Goal: Answer question/provide support: Share knowledge or assist other users

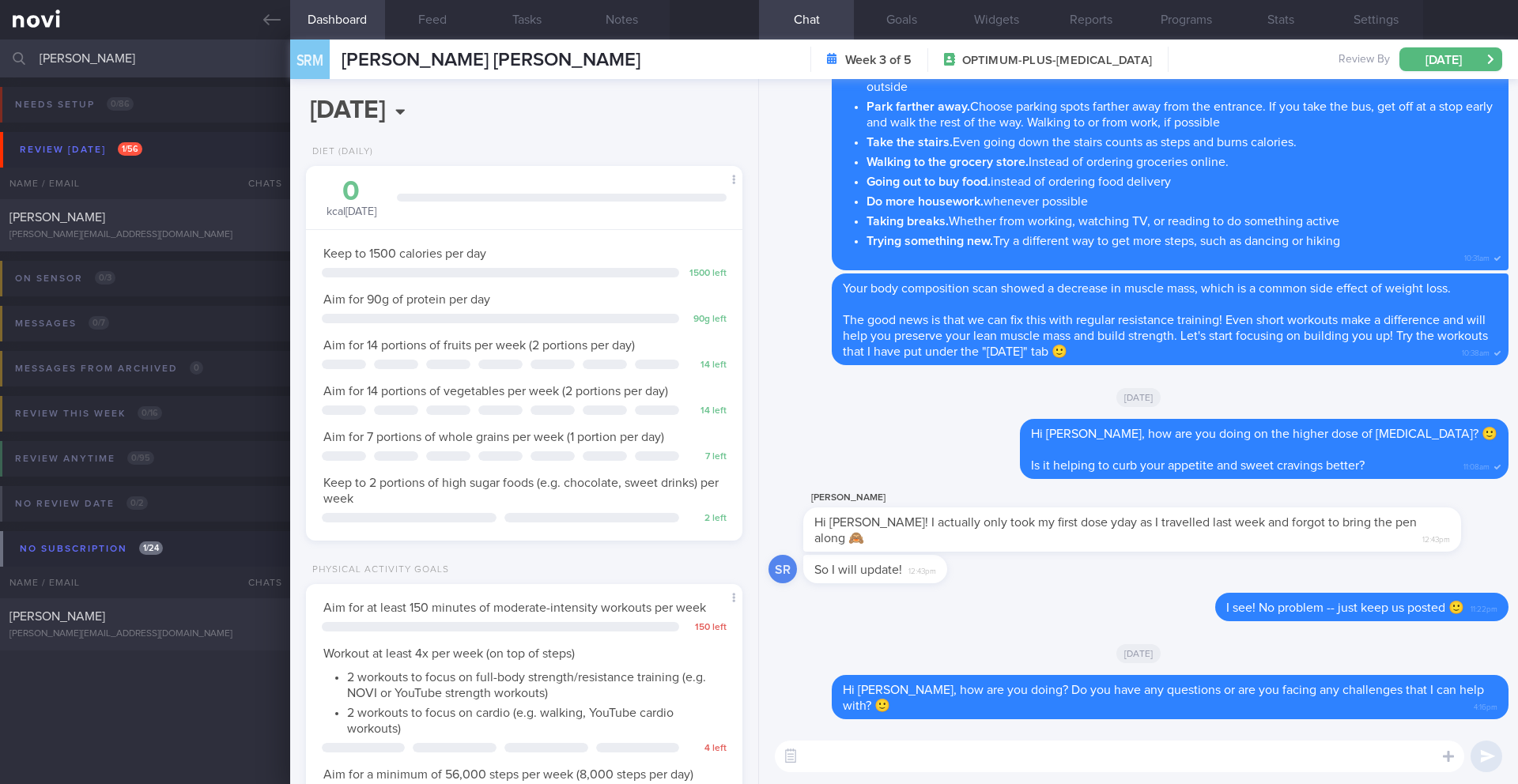
select select "7"
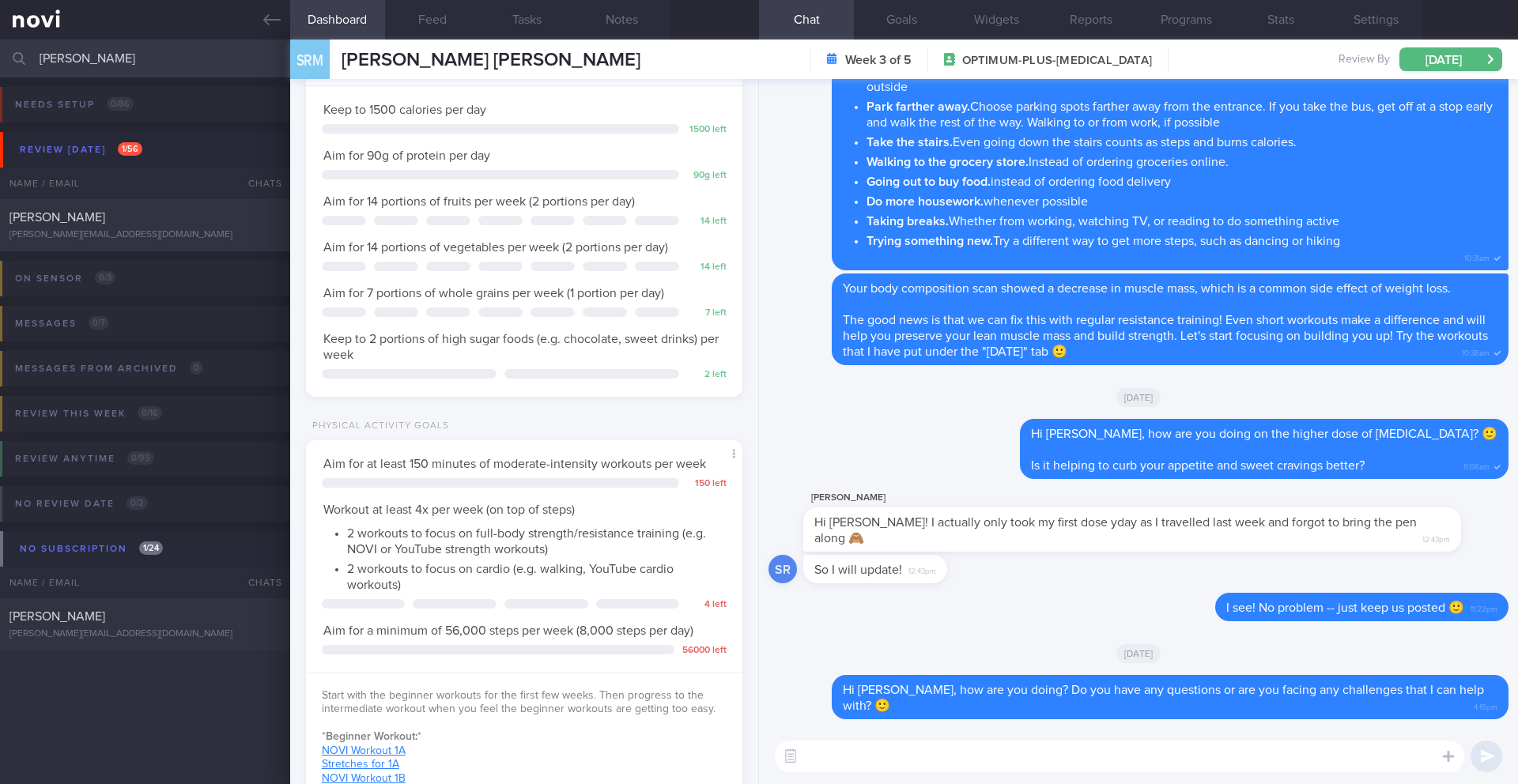
scroll to position [795, 0]
click at [156, 229] on div "[PERSON_NAME][EMAIL_ADDRESS][DOMAIN_NAME]" at bounding box center [145, 235] width 271 height 12
type input "19/8 Check for logs and coach"
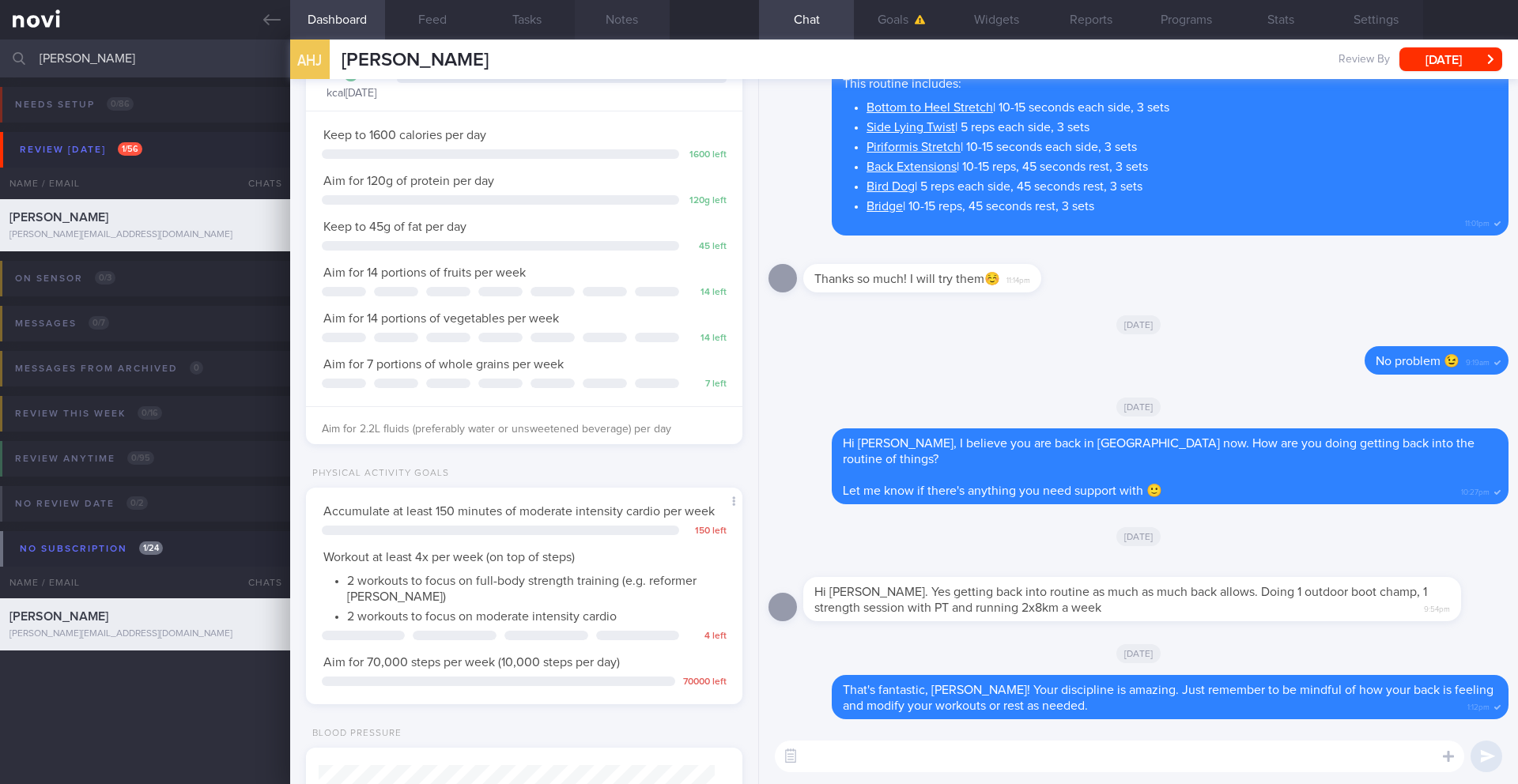
click at [617, 20] on button "Notes" at bounding box center [622, 19] width 95 height 39
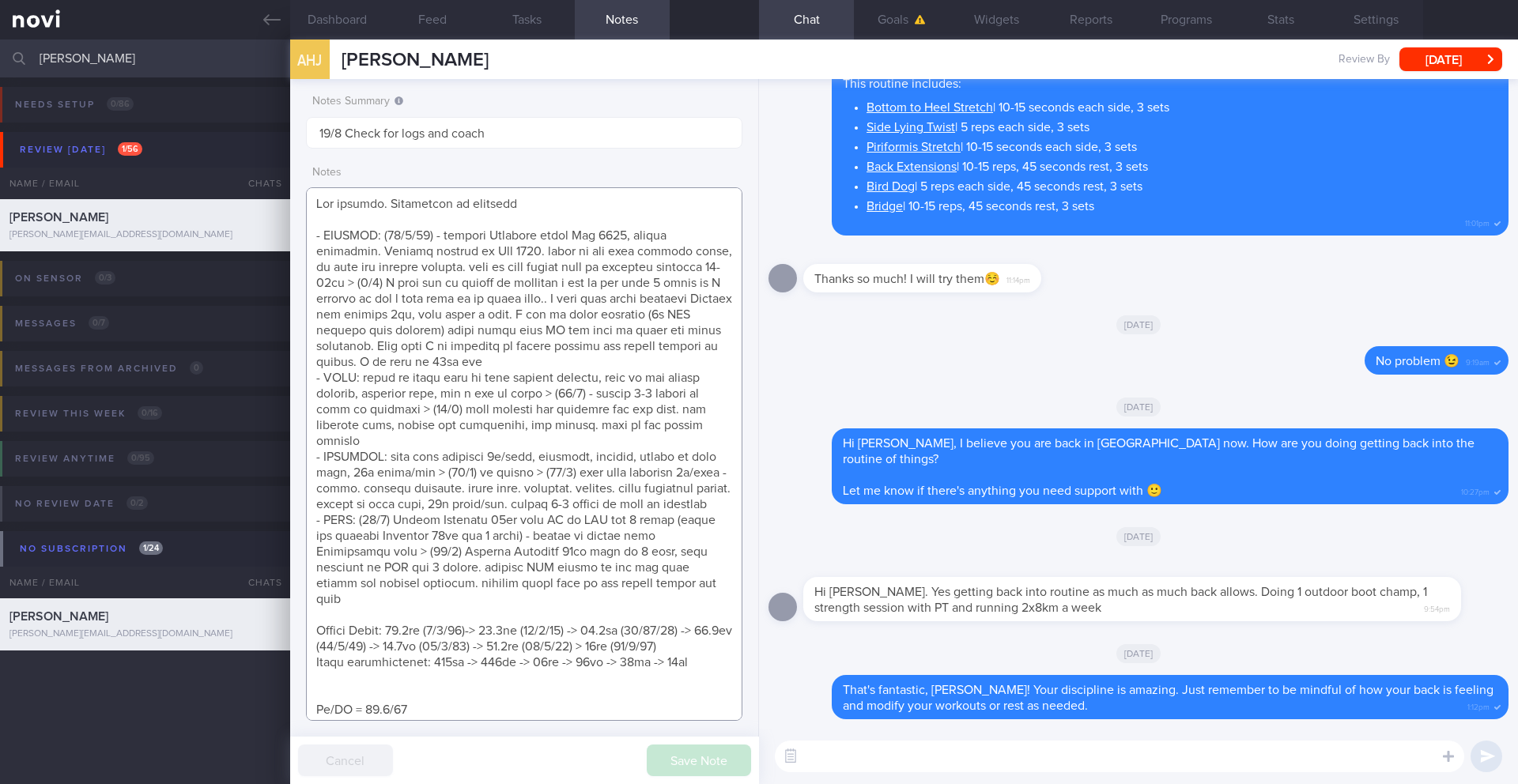
click at [430, 445] on textarea at bounding box center [524, 453] width 436 height 533
click at [453, 220] on textarea at bounding box center [524, 453] width 436 height 533
type textarea "Not logging. Responsive to messages - OVERALL: ([DATE]) - stopped [MEDICAL_DATA…"
click at [1200, 29] on button "Programs" at bounding box center [1185, 19] width 95 height 39
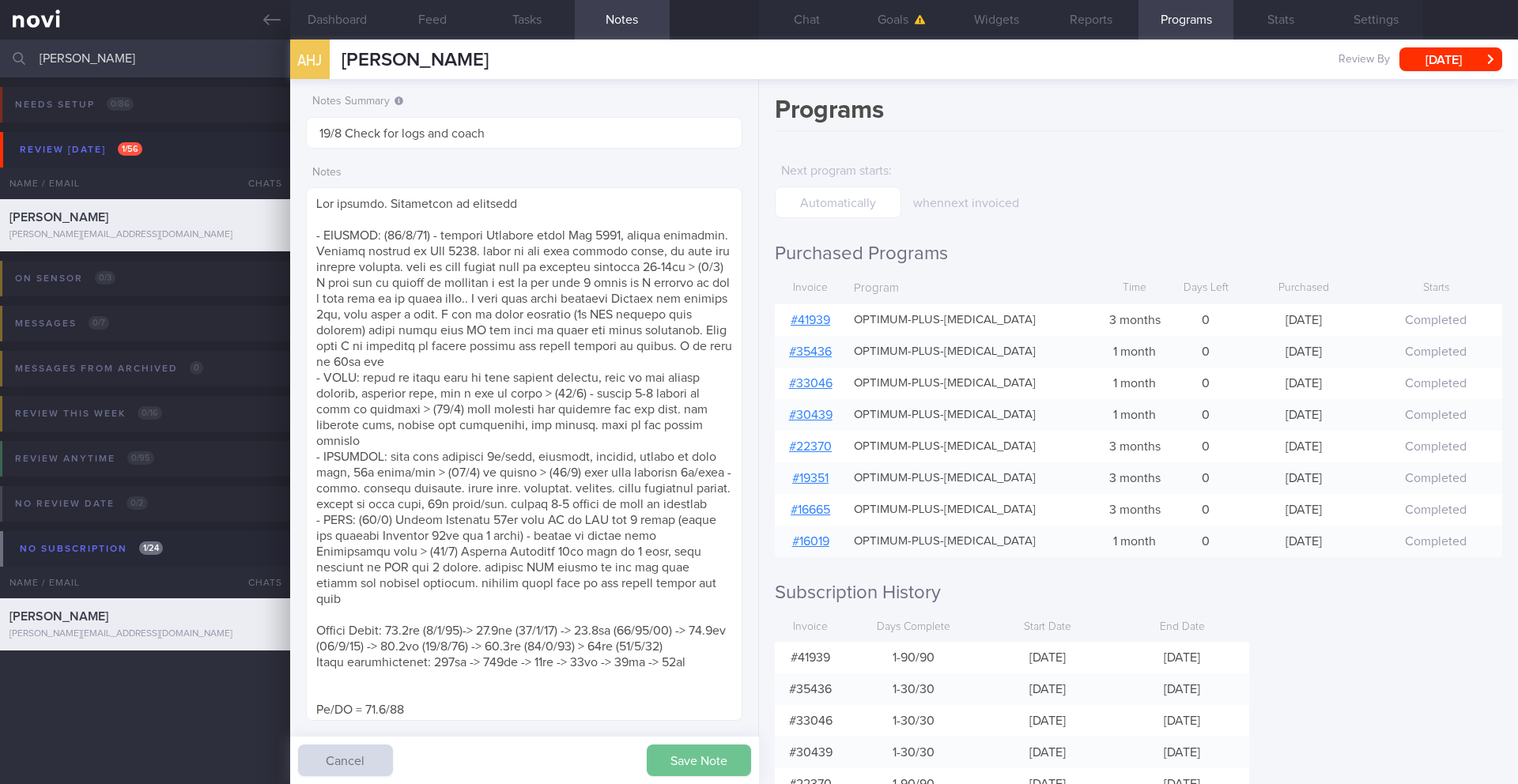
click at [687, 758] on button "Save Note" at bounding box center [699, 760] width 104 height 32
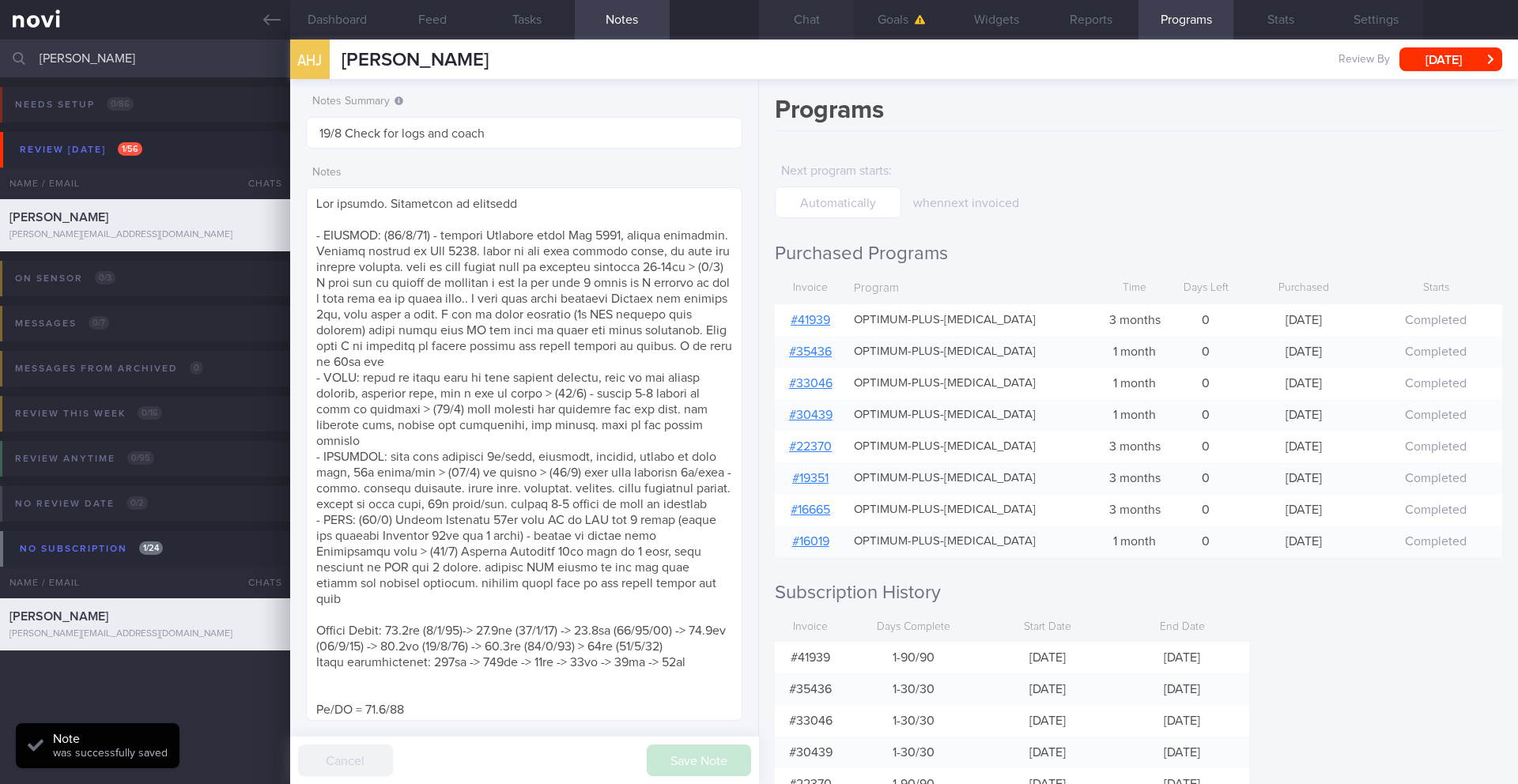
click at [819, 20] on button "Chat" at bounding box center [806, 19] width 95 height 39
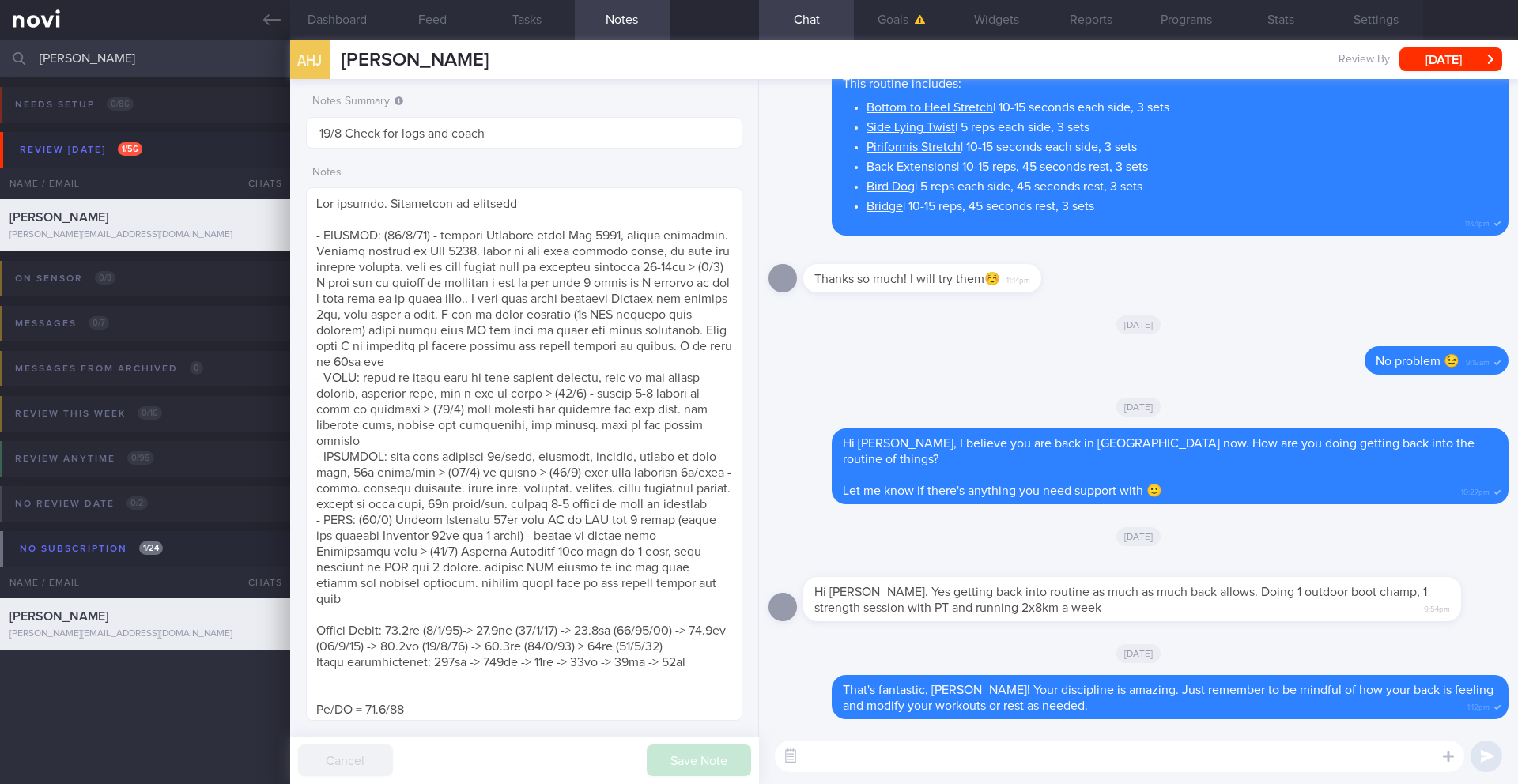
drag, startPoint x: 580, startPoint y: 61, endPoint x: 346, endPoint y: 49, distance: 234.3
click at [346, 49] on div "[PERSON_NAME] [PERSON_NAME] Jonassen [EMAIL_ADDRESS][DOMAIN_NAME]" at bounding box center [415, 60] width 147 height 24
copy span "[PERSON_NAME]"
click at [894, 768] on textarea at bounding box center [1119, 756] width 689 height 32
click at [898, 760] on textarea at bounding box center [1119, 756] width 689 height 32
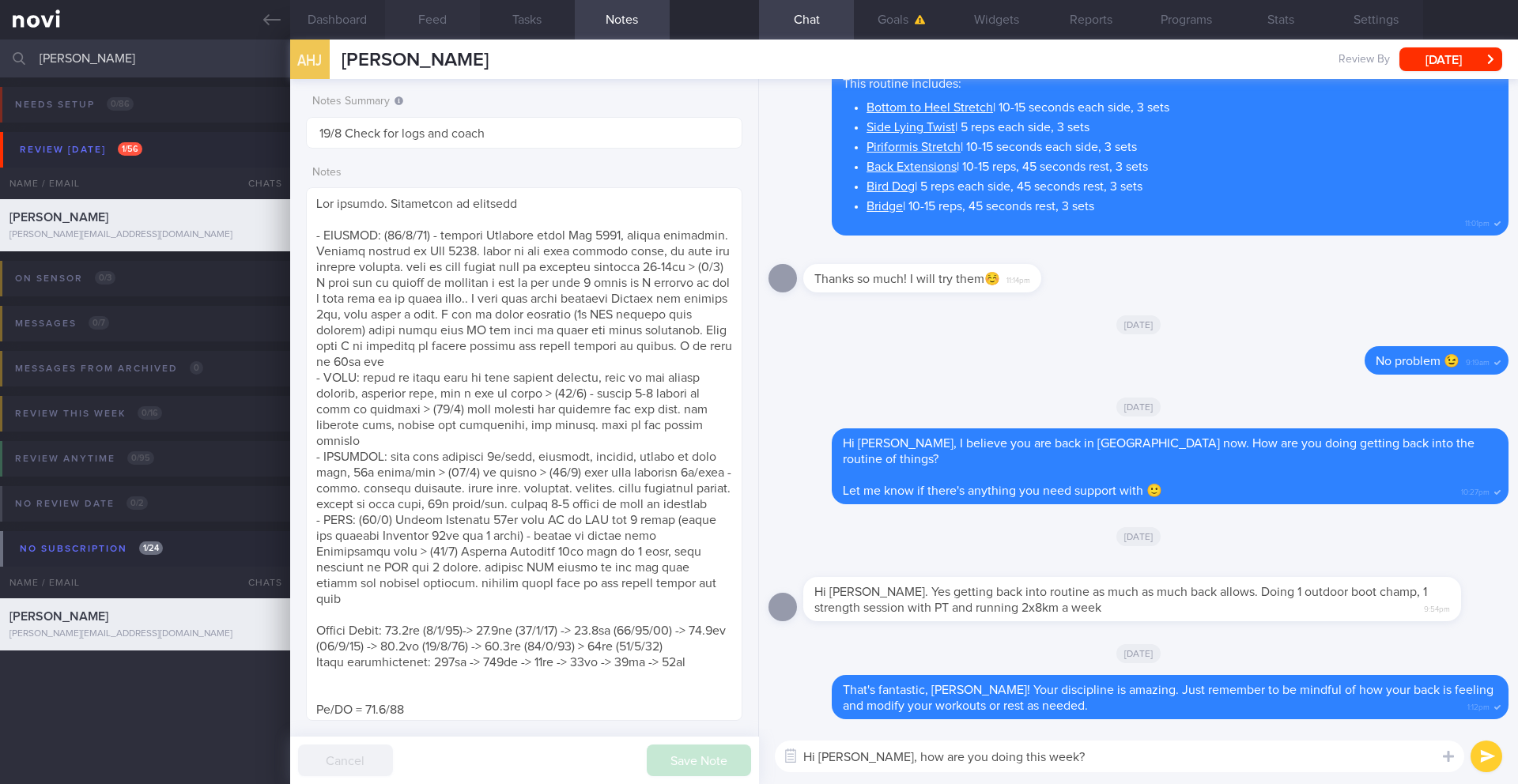
click at [448, 20] on button "Feed" at bounding box center [432, 19] width 95 height 39
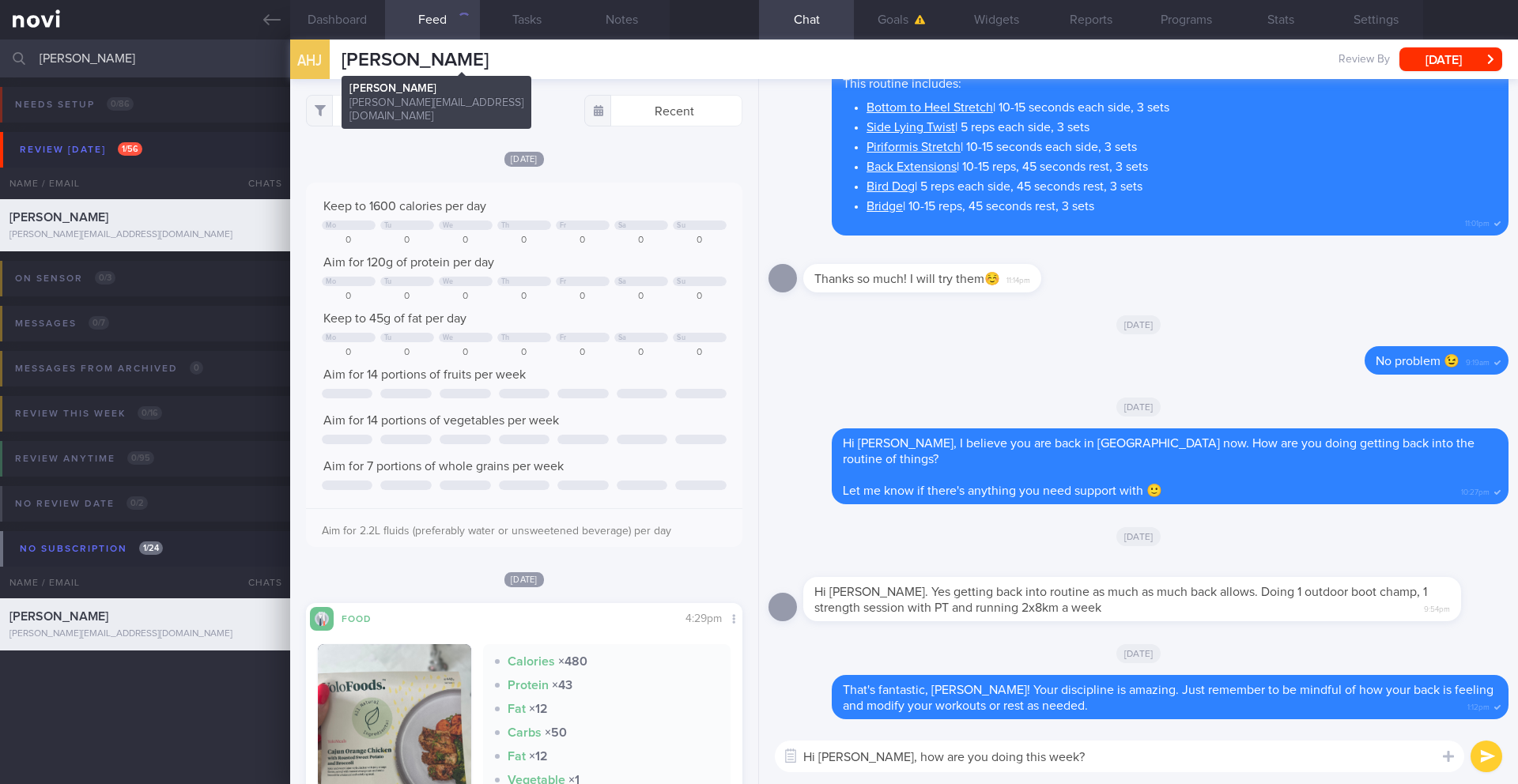
click at [478, 61] on span "[PERSON_NAME]" at bounding box center [415, 60] width 147 height 19
copy div "[PERSON_NAME] [PERSON_NAME] Jonassen [EMAIL_ADDRESS][DOMAIN_NAME]"
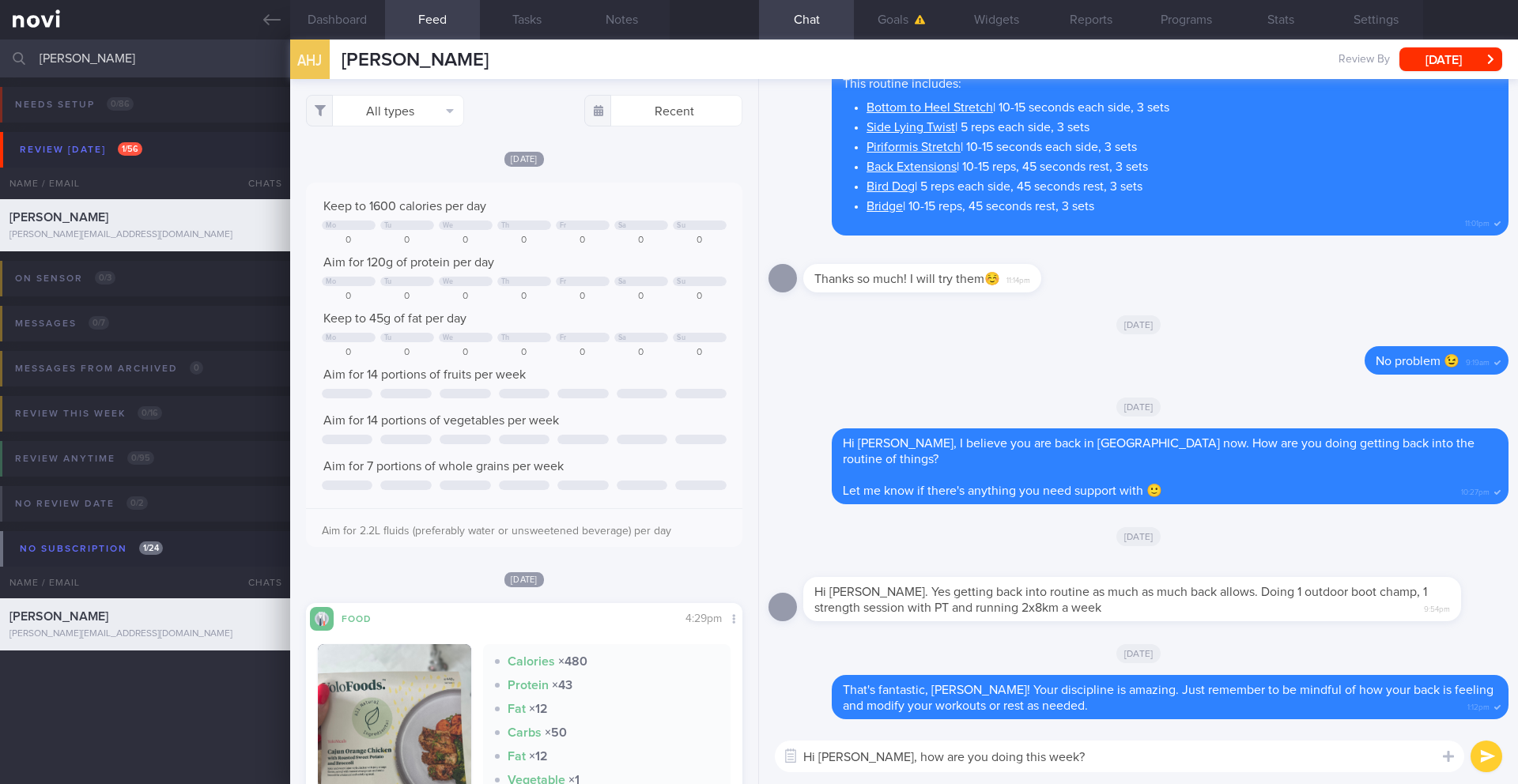
click at [1063, 752] on textarea "Hi [PERSON_NAME], how are you doing this week?" at bounding box center [1119, 756] width 689 height 32
click at [1051, 757] on textarea "Hi [PERSON_NAME], how are you doing this week? Is your back feeling better?" at bounding box center [1119, 756] width 689 height 32
type textarea "Hi [PERSON_NAME], how are you doing this week? 🙂 Is your back feeling better?"
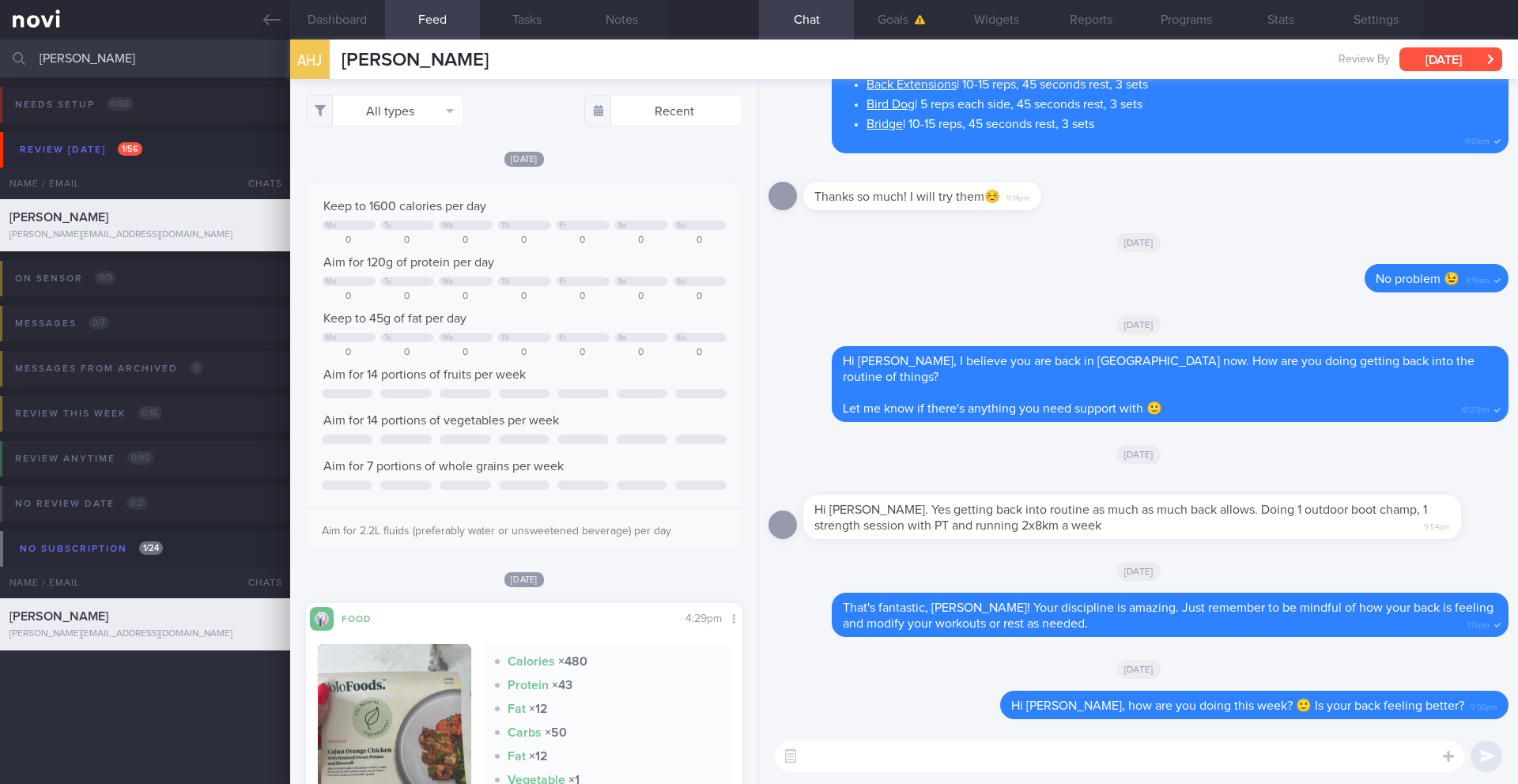
click at [1457, 61] on button "[DATE]" at bounding box center [1450, 59] width 102 height 24
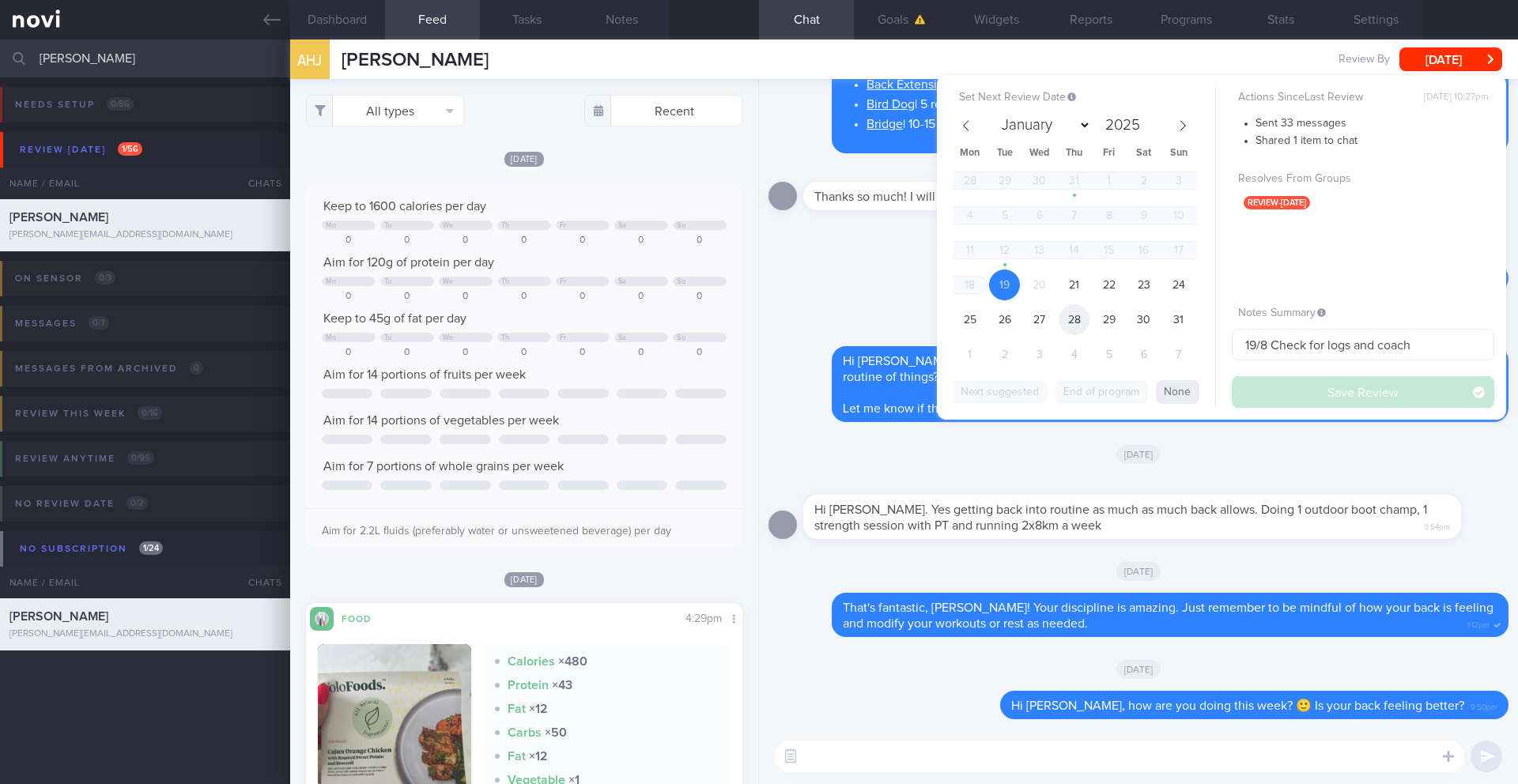
click at [1072, 329] on span "28" at bounding box center [1073, 319] width 31 height 31
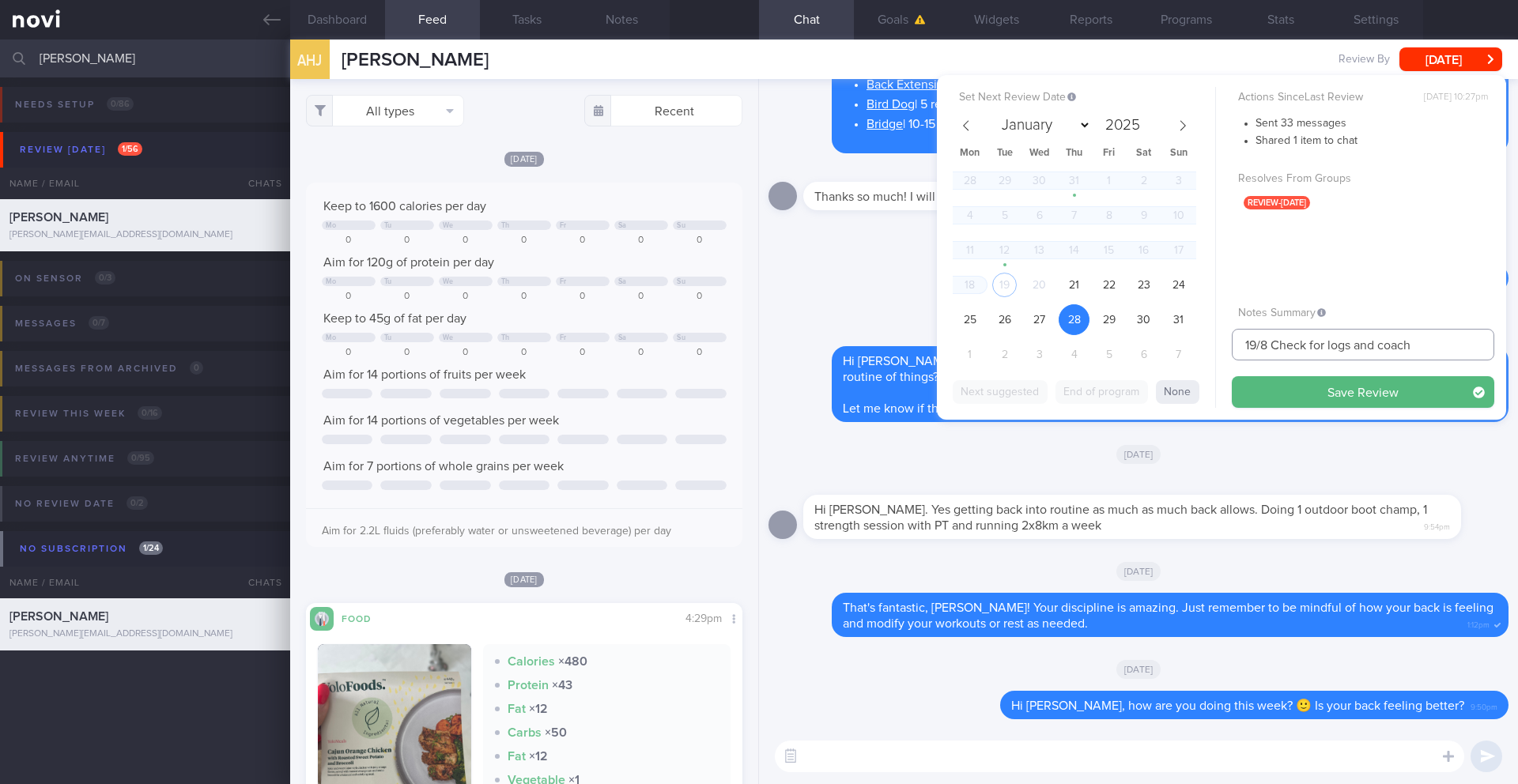
drag, startPoint x: 1253, startPoint y: 343, endPoint x: 1214, endPoint y: 342, distance: 39.0
click at [1214, 342] on div "Set Next Review Date [DATE] January February March April May June July August S…" at bounding box center [1221, 248] width 569 height 345
drag, startPoint x: 1314, startPoint y: 349, endPoint x: 1437, endPoint y: 347, distance: 123.0
click at [1437, 347] on input "28/8 Check for logs and coach" at bounding box center [1363, 345] width 263 height 32
drag, startPoint x: 1433, startPoint y: 346, endPoint x: 1318, endPoint y: 347, distance: 115.0
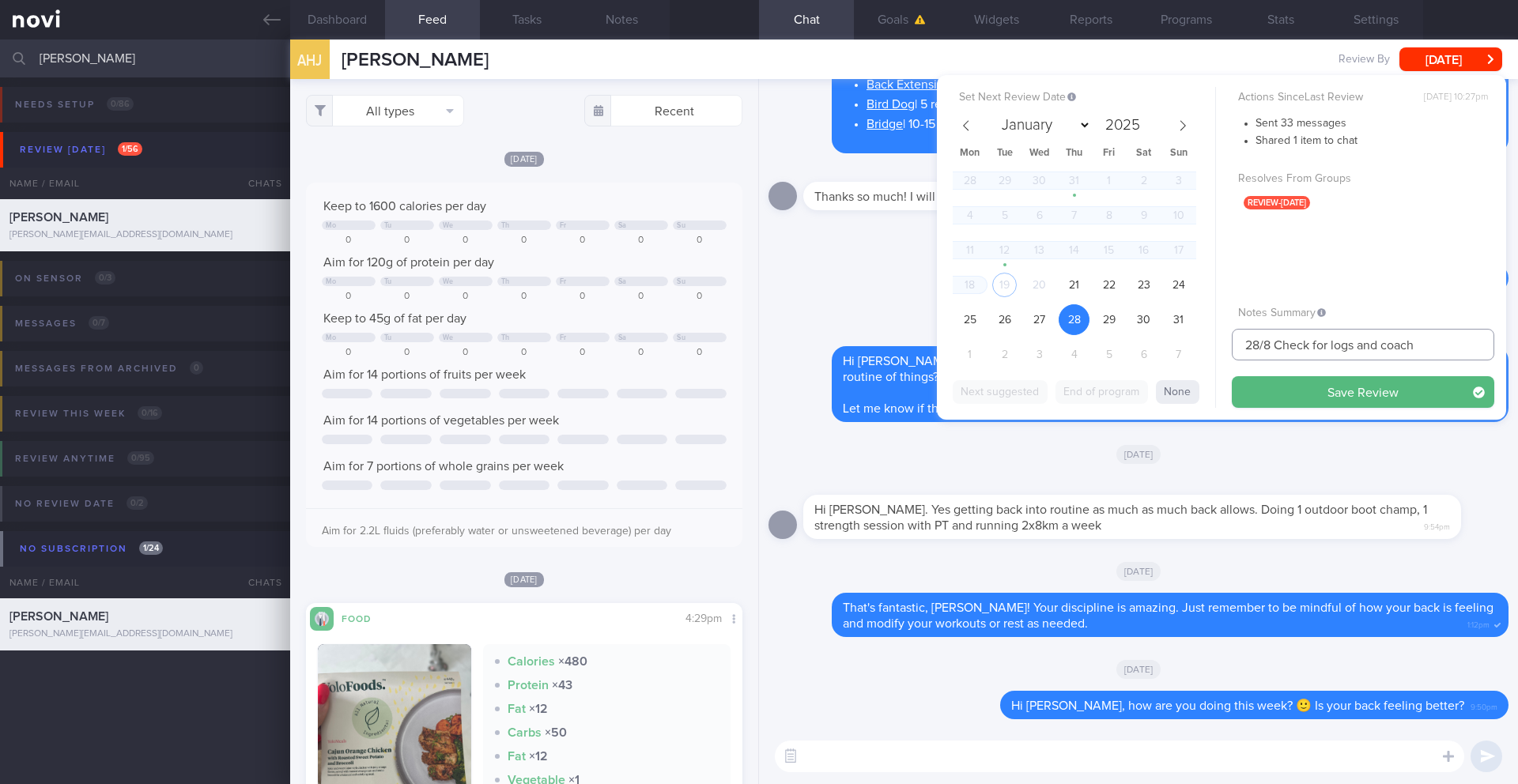
click at [1318, 347] on input "28/8 Check for logs and coach" at bounding box center [1363, 345] width 263 height 32
type input "28/8 Check [PERSON_NAME] r/v notes"
click at [1325, 390] on button "Save Review" at bounding box center [1363, 392] width 263 height 32
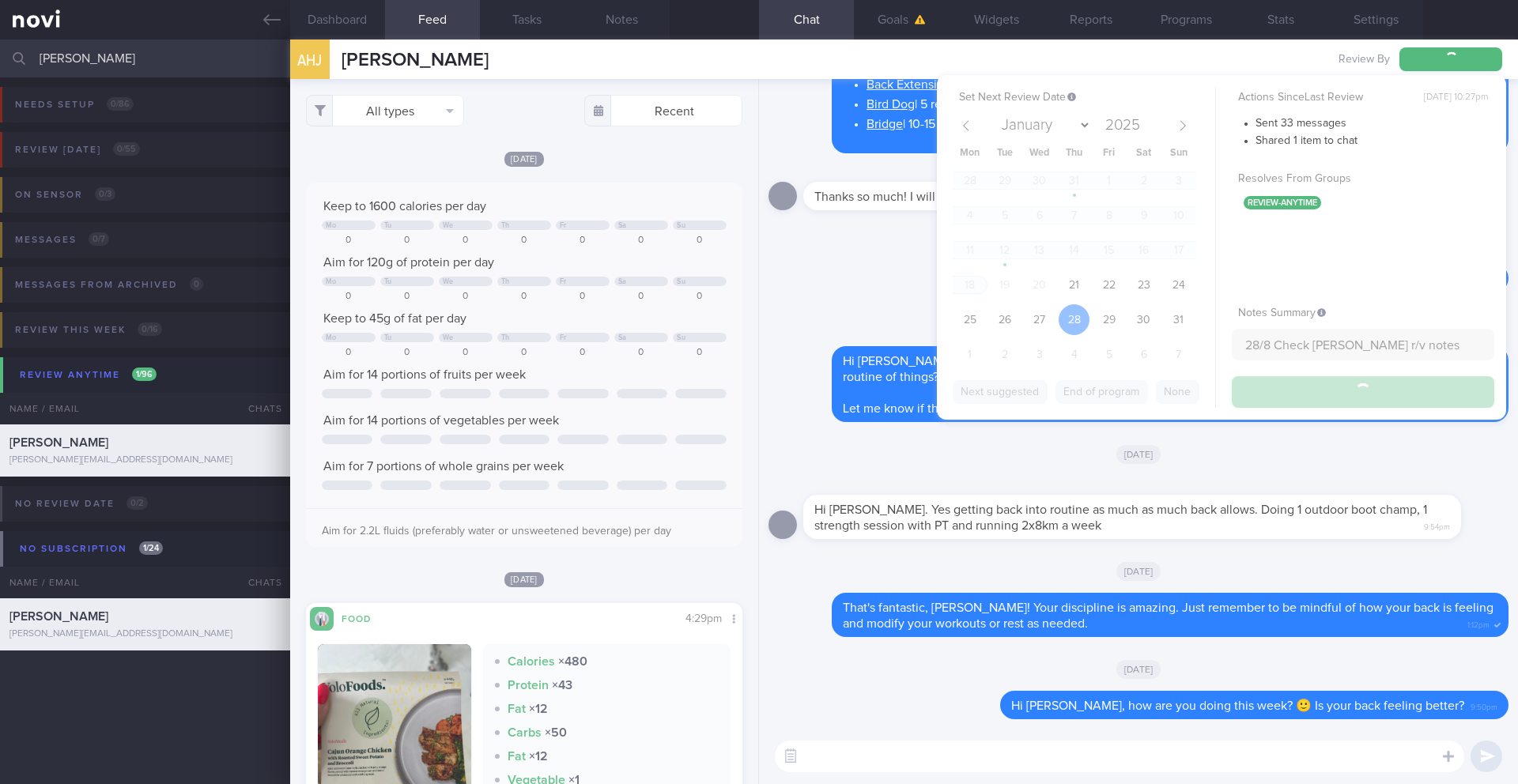
type input "28/8 Check [PERSON_NAME] r/v notes"
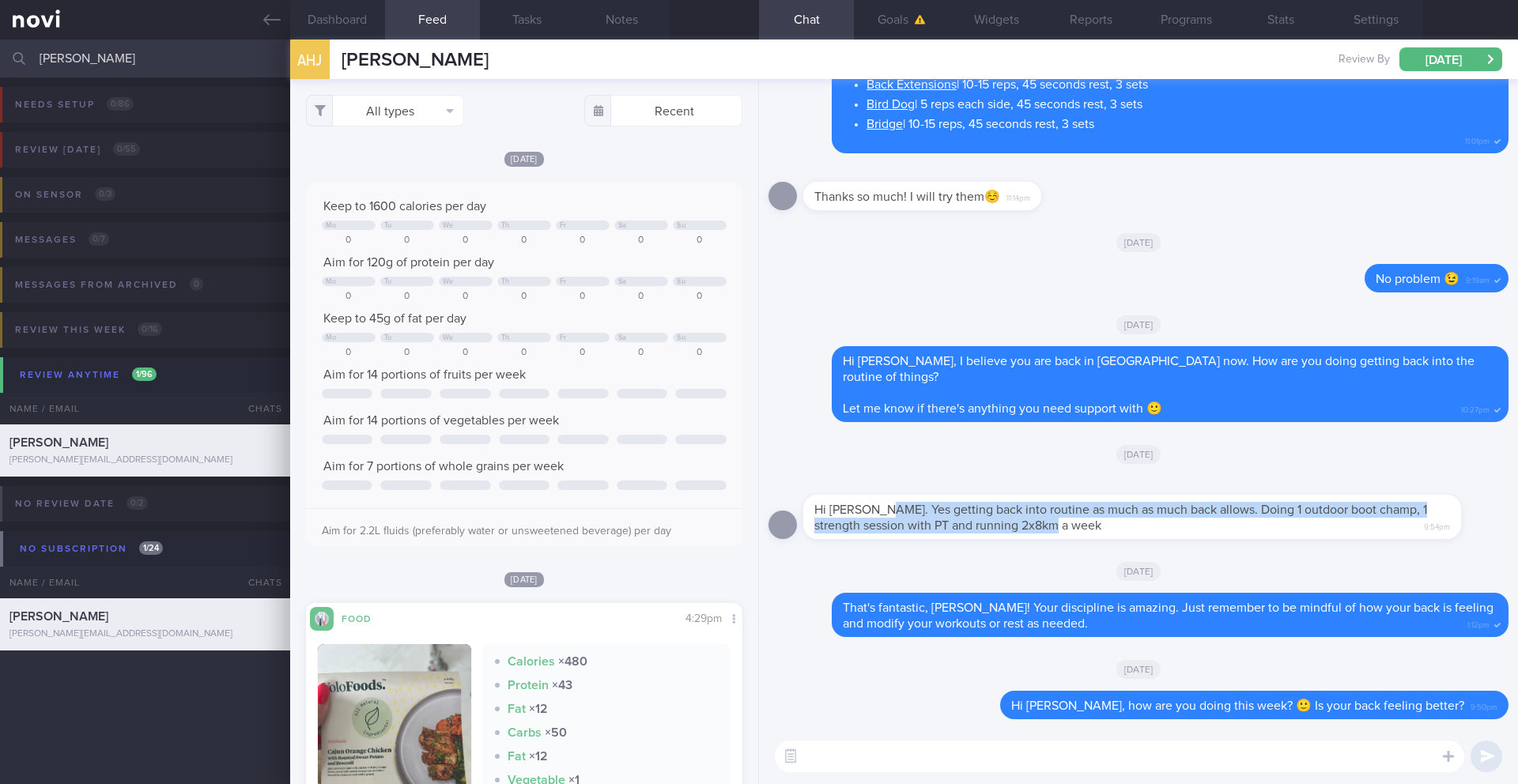
drag, startPoint x: 882, startPoint y: 511, endPoint x: 1062, endPoint y: 523, distance: 180.4
click at [1062, 523] on div "Hi [PERSON_NAME]. Yes getting back into routine as much as much back allows. Do…" at bounding box center [1131, 516] width 657 height 45
copy span "es getting back into routine as much as much back allows. Doing 1 outdoor boot …"
click at [615, 18] on button "Notes" at bounding box center [622, 19] width 95 height 39
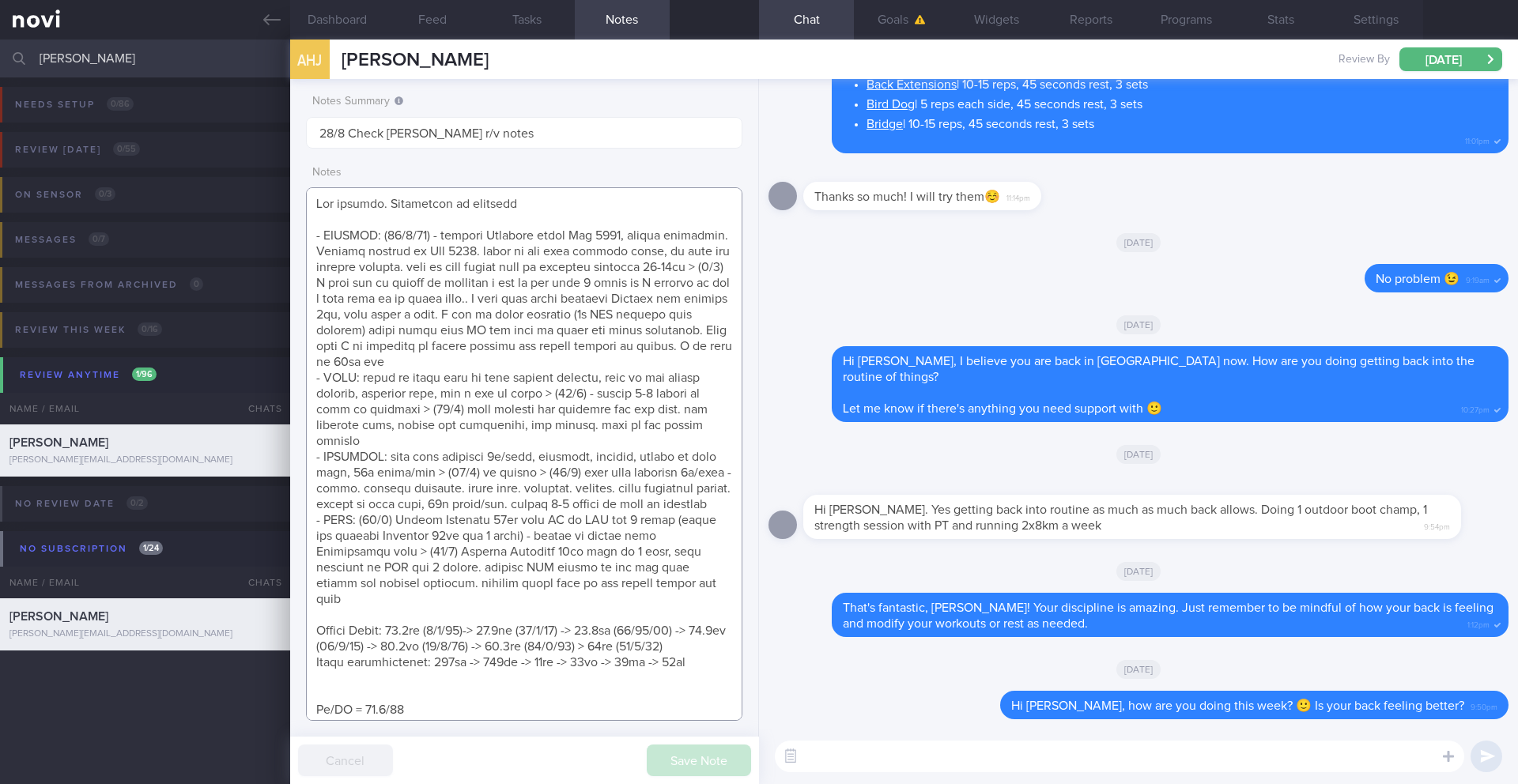
click at [444, 214] on textarea at bounding box center [524, 453] width 436 height 533
click at [362, 220] on textarea at bounding box center [524, 453] width 436 height 533
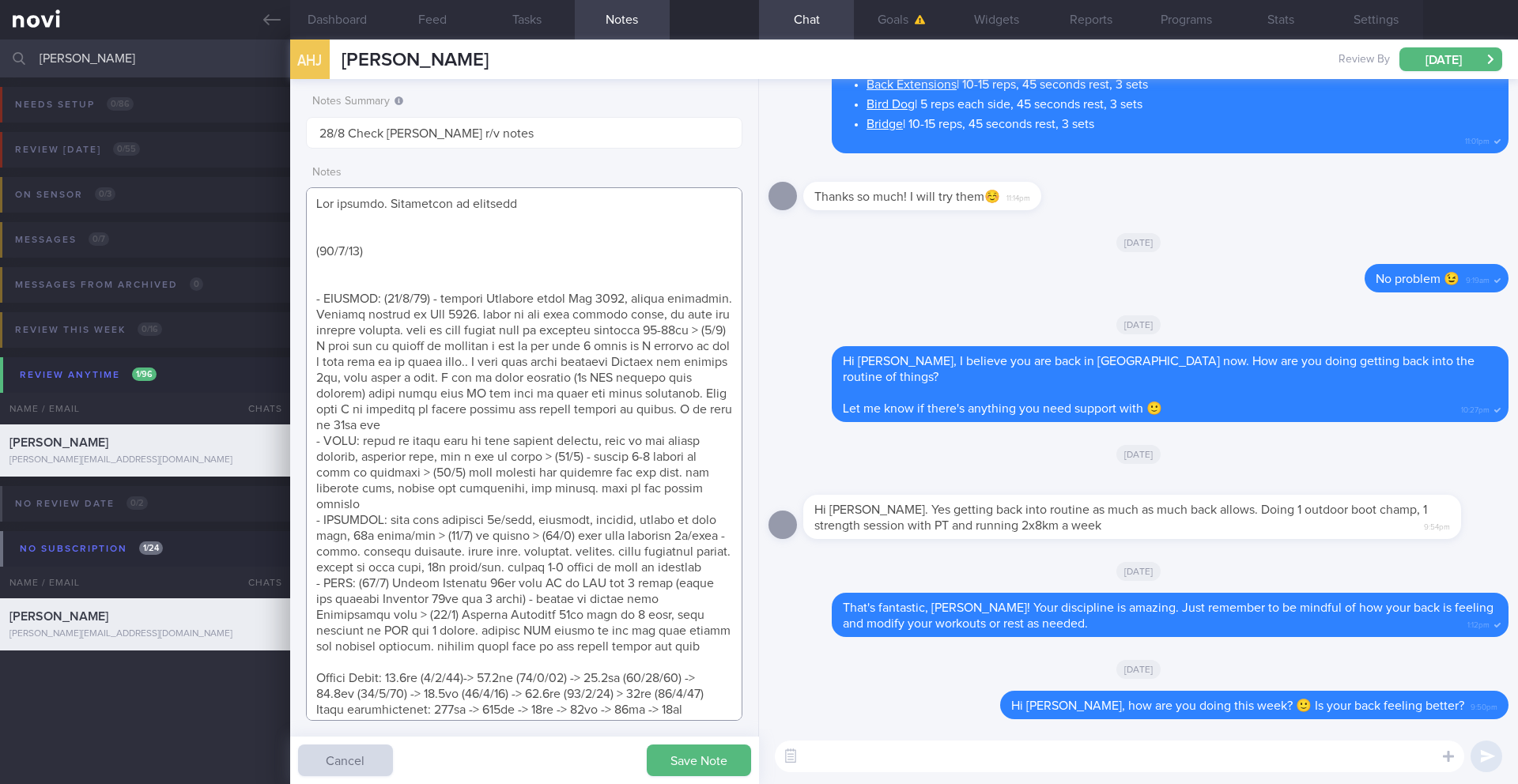
paste textarea "es getting back into routine as much as much back allows. Doing 1 outdoor boot …"
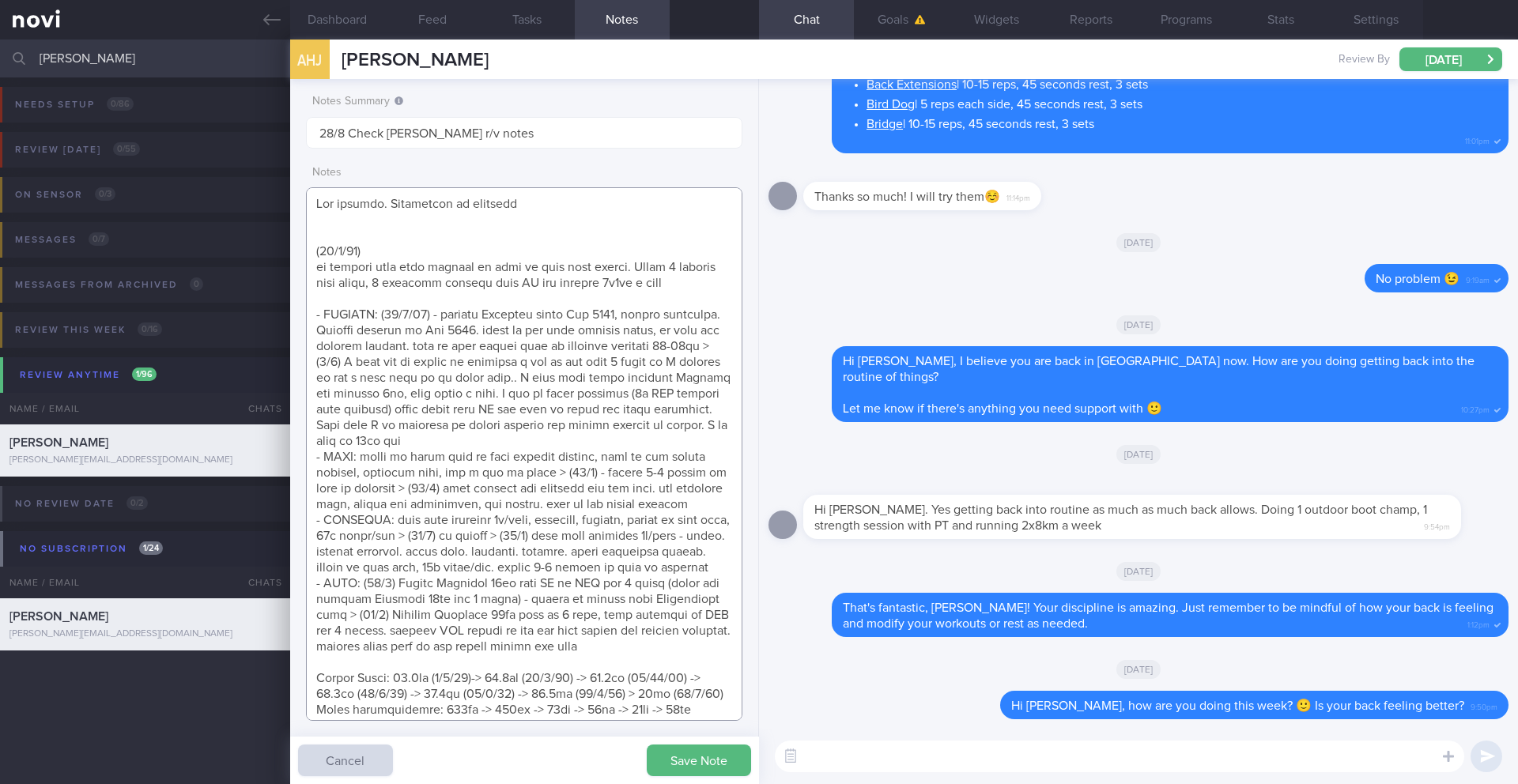
click at [334, 270] on textarea at bounding box center [524, 453] width 436 height 533
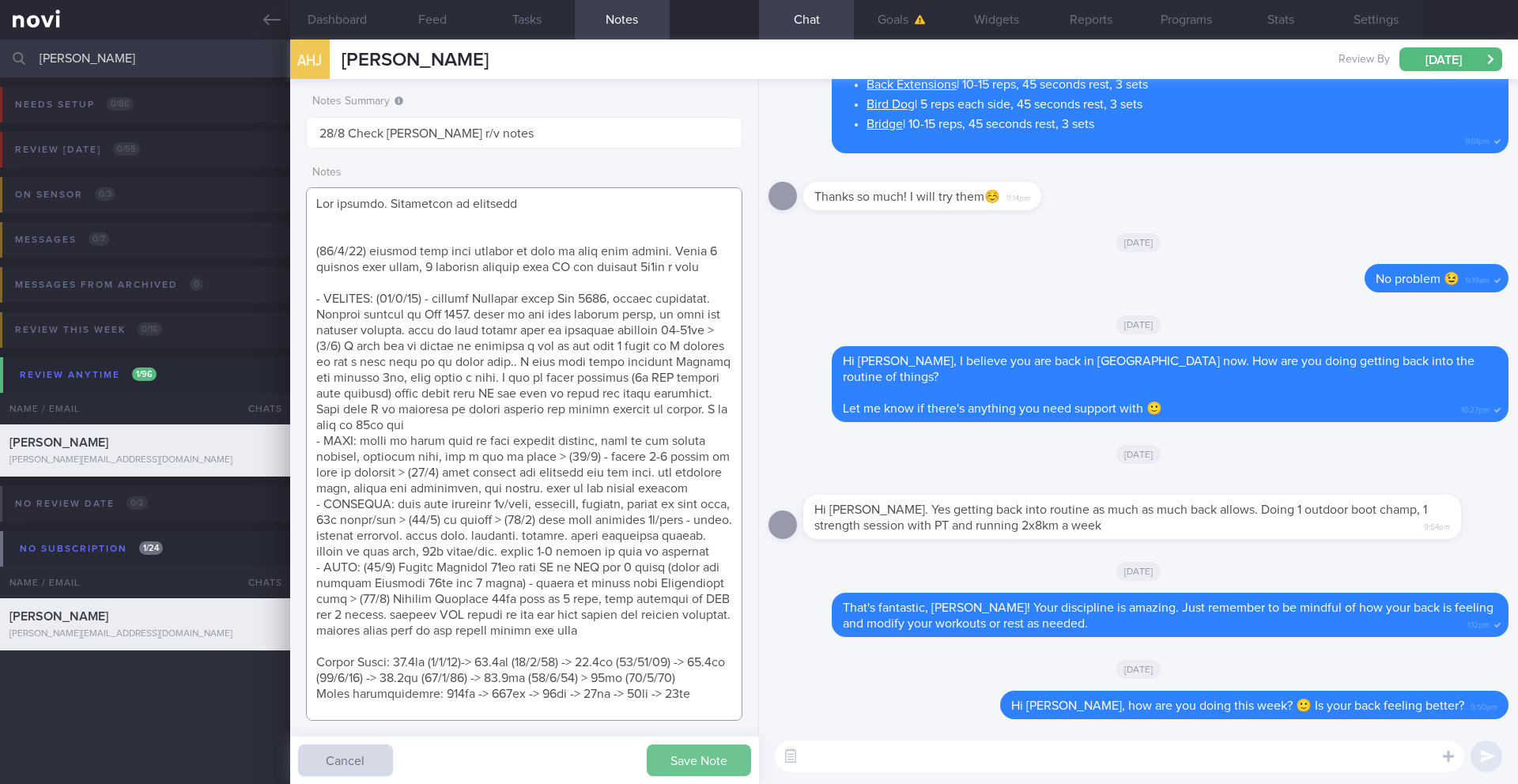
type textarea "Not logging. Responsive to messages ([DATE]) getting back into routine as much …"
drag, startPoint x: 662, startPoint y: 766, endPoint x: 476, endPoint y: 297, distance: 504.5
click at [662, 766] on button "Save Note" at bounding box center [699, 760] width 104 height 32
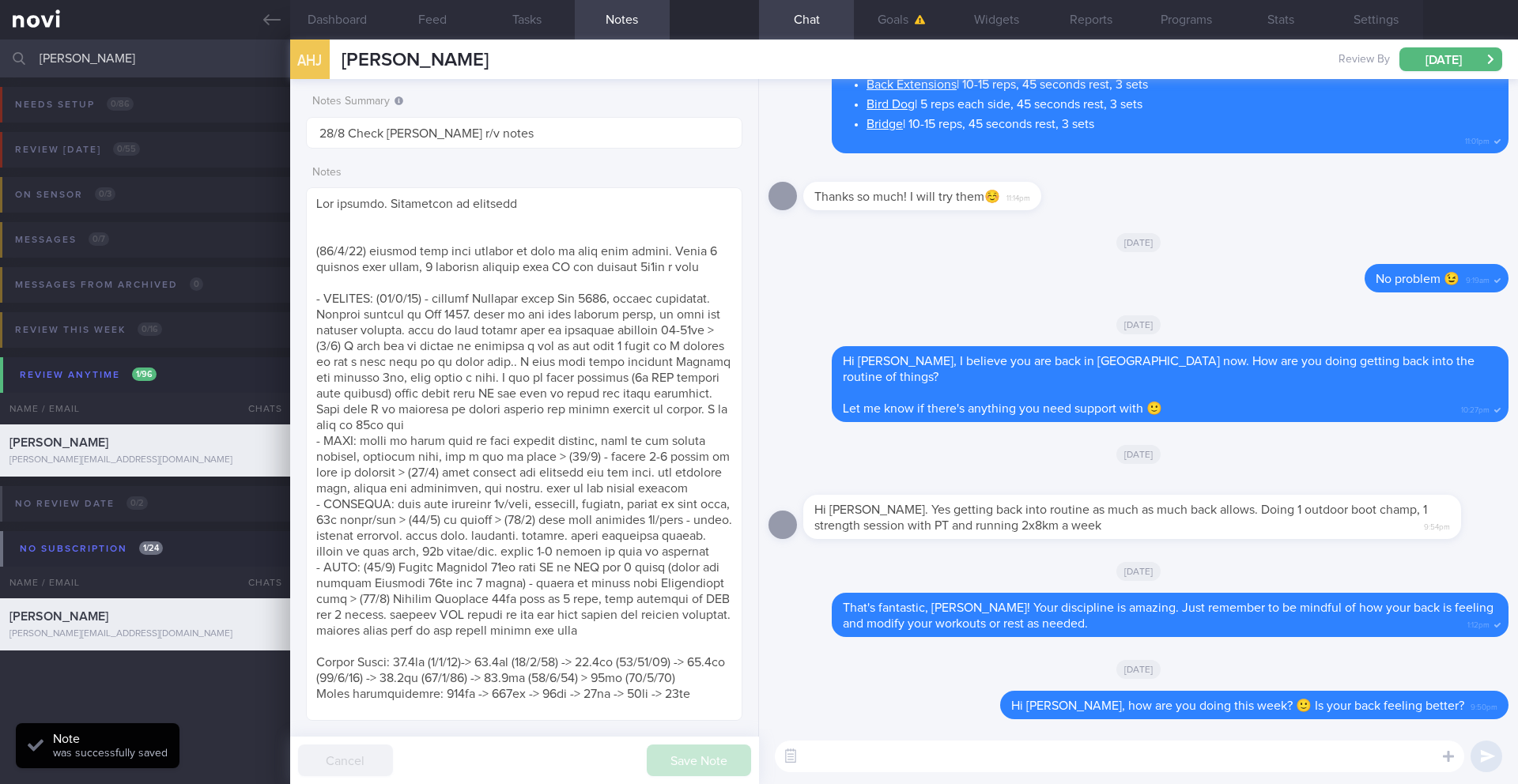
click at [223, 66] on input "[PERSON_NAME]" at bounding box center [759, 58] width 1518 height 38
click at [222, 65] on input "[PERSON_NAME]" at bounding box center [759, 58] width 1518 height 38
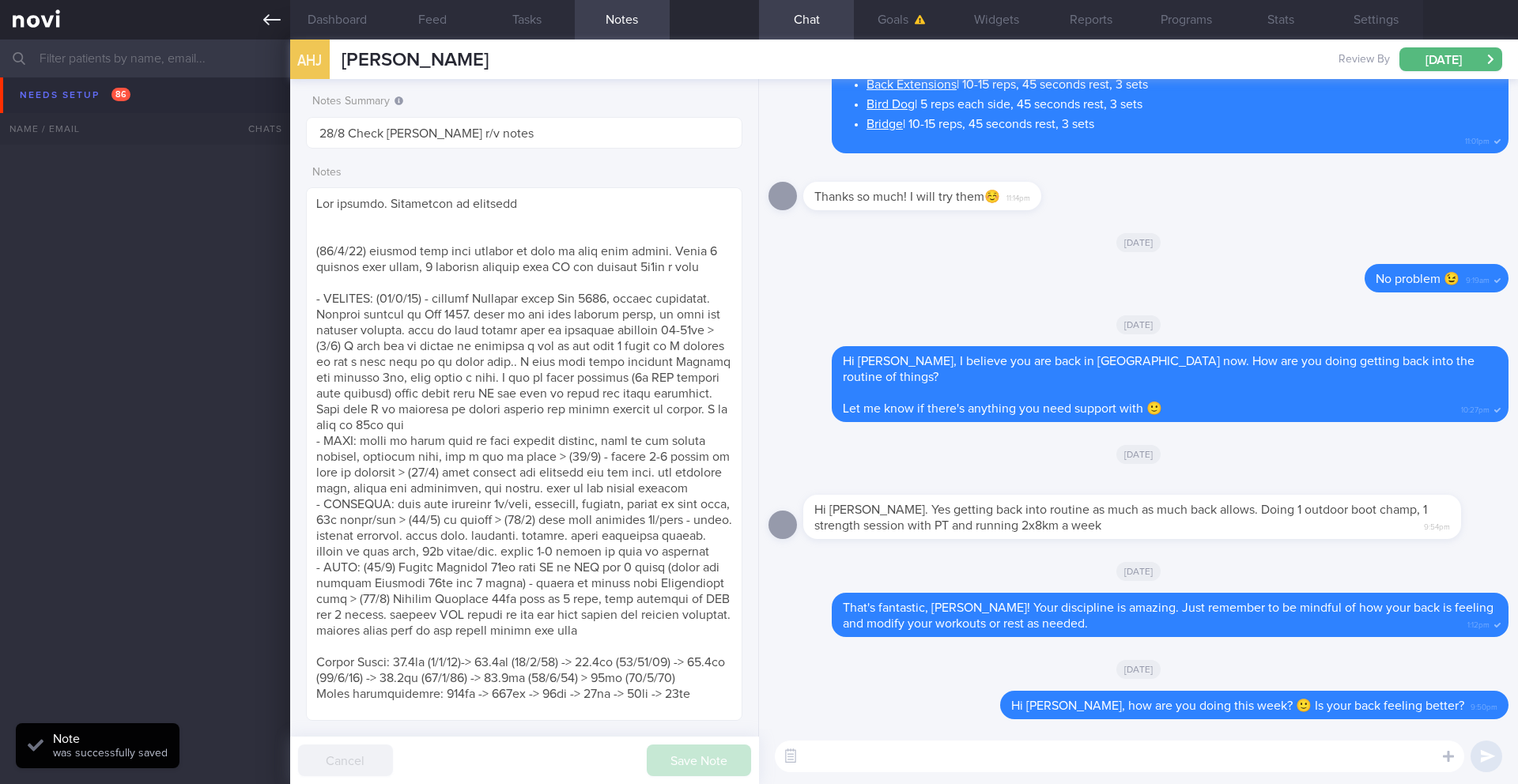
scroll to position [1200, 0]
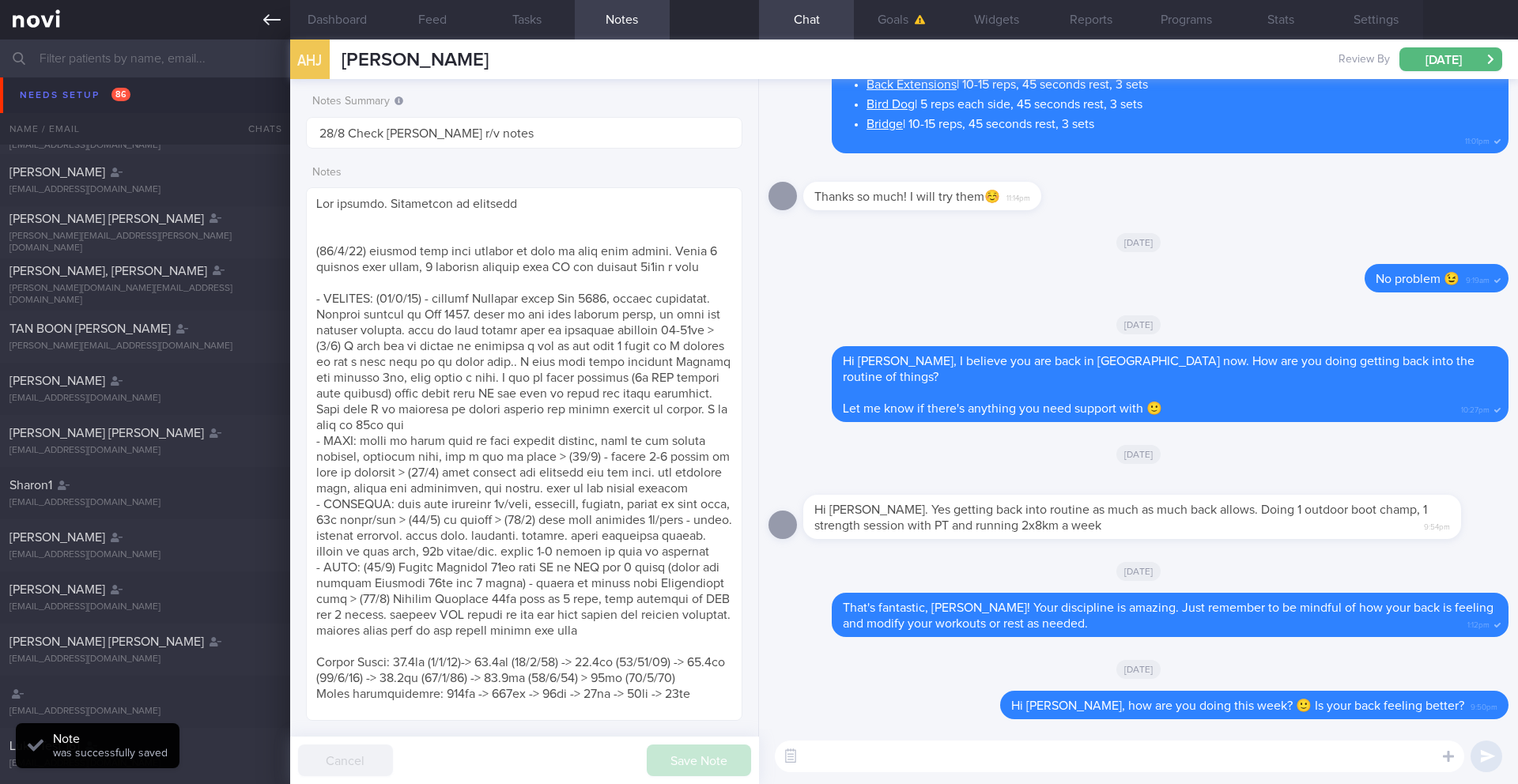
click at [278, 24] on icon at bounding box center [272, 20] width 18 height 18
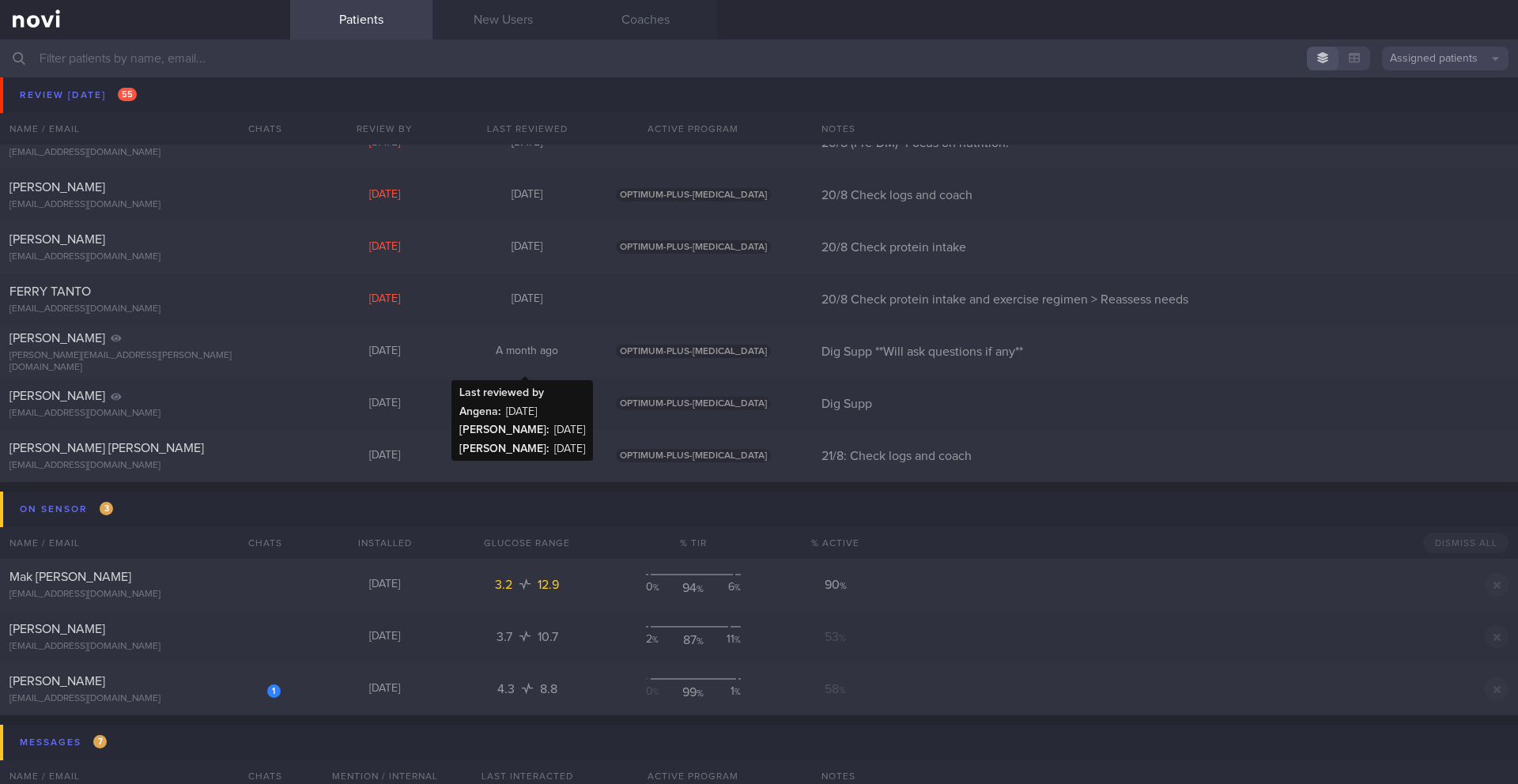
scroll to position [7249, 0]
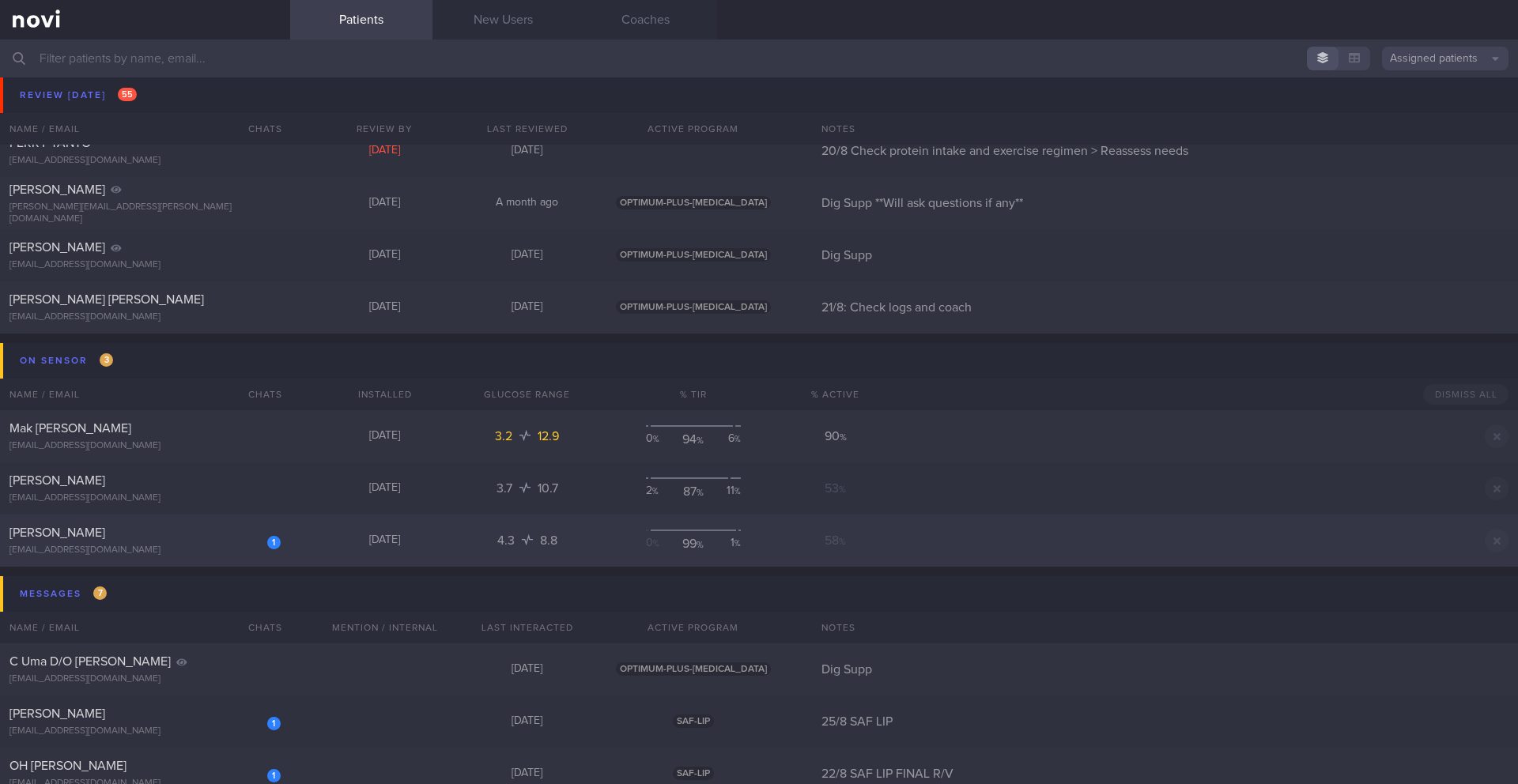
click at [134, 544] on div "[EMAIL_ADDRESS][DOMAIN_NAME]" at bounding box center [145, 550] width 271 height 12
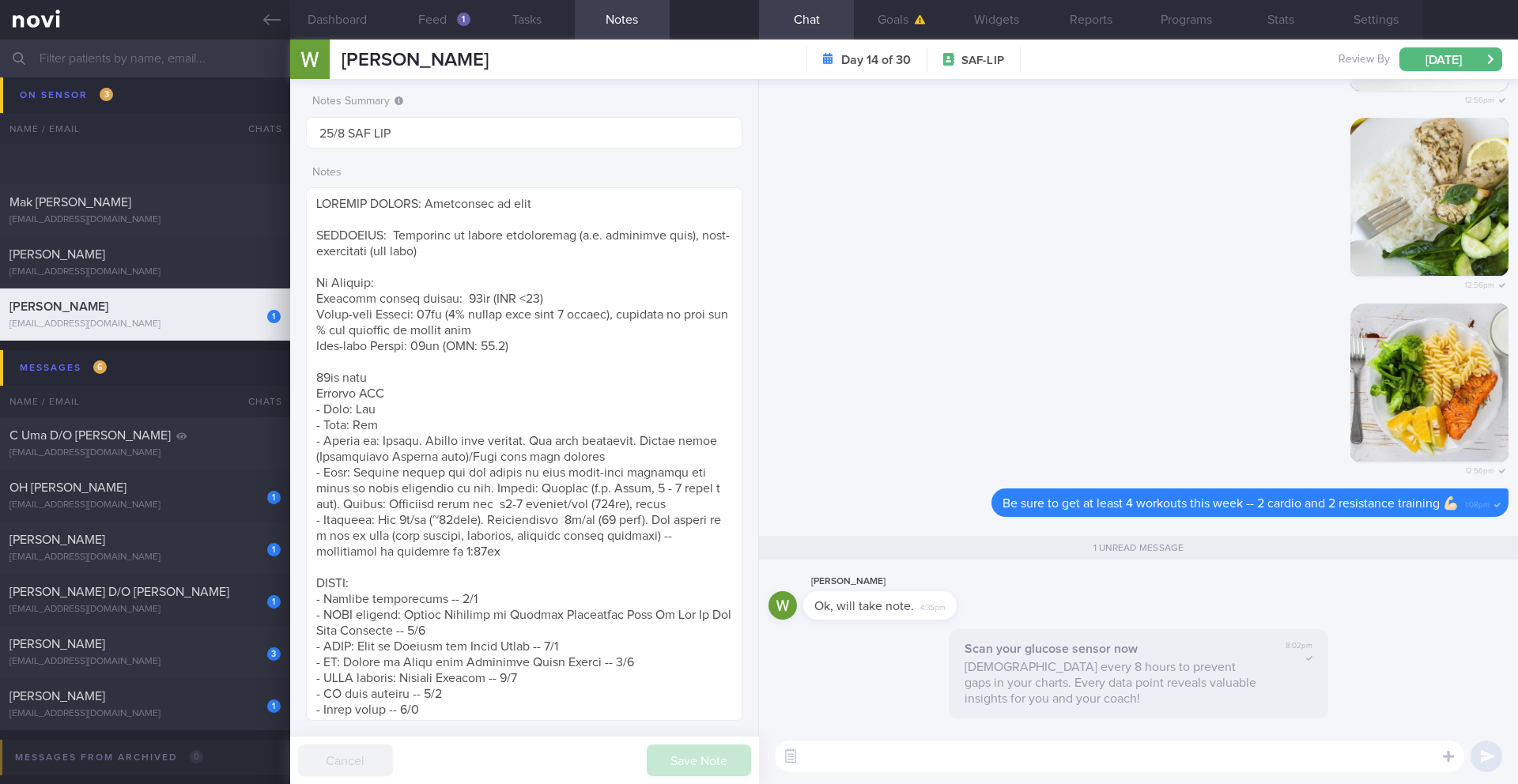
scroll to position [7547, 0]
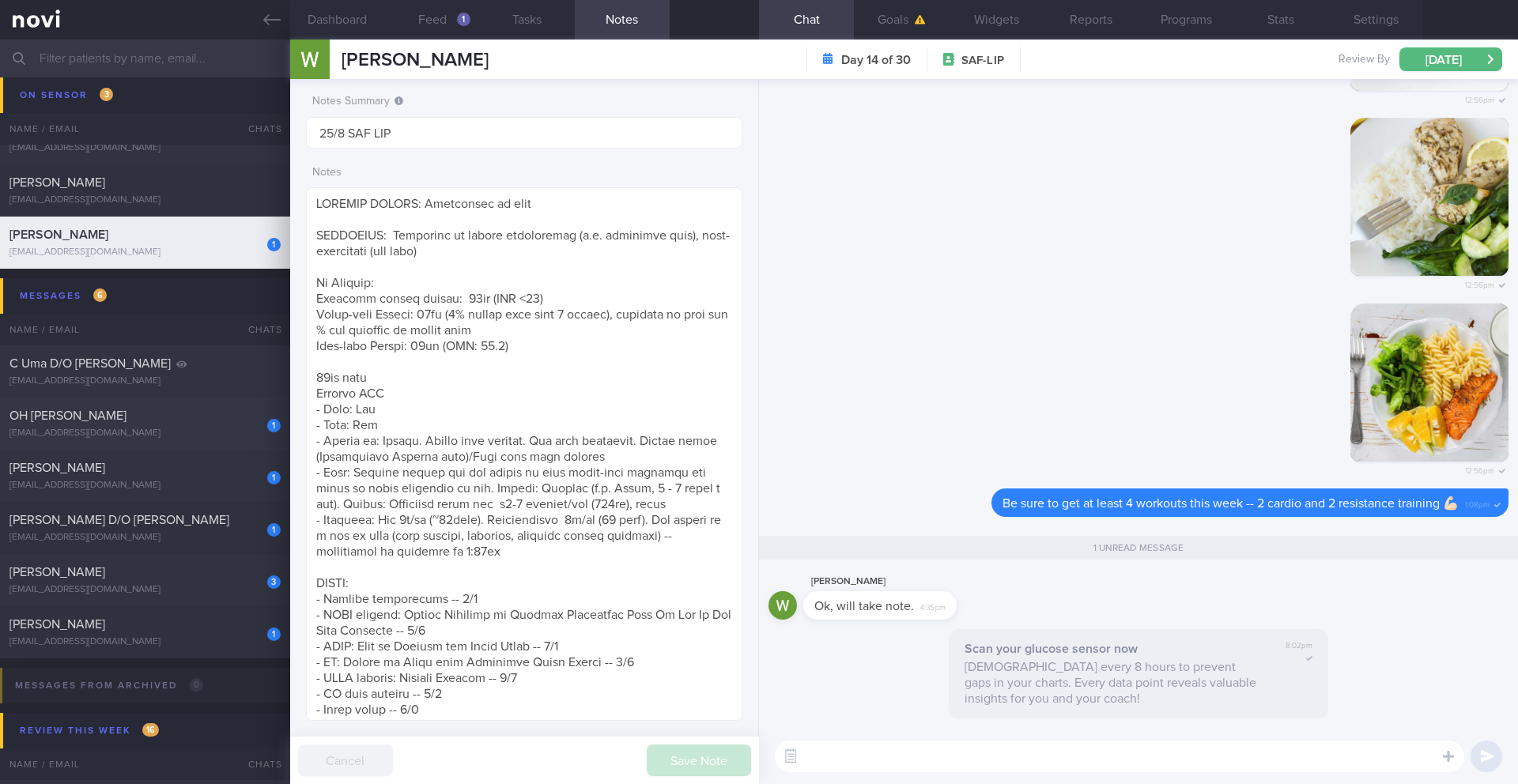
click at [177, 433] on div "[EMAIL_ADDRESS][DOMAIN_NAME]" at bounding box center [145, 433] width 271 height 12
type input "22/8 SAF LIP FINAL R/V"
type textarea "SUPPORT NEEDED: What is the best food for me, what do I not need to avoid so mu…"
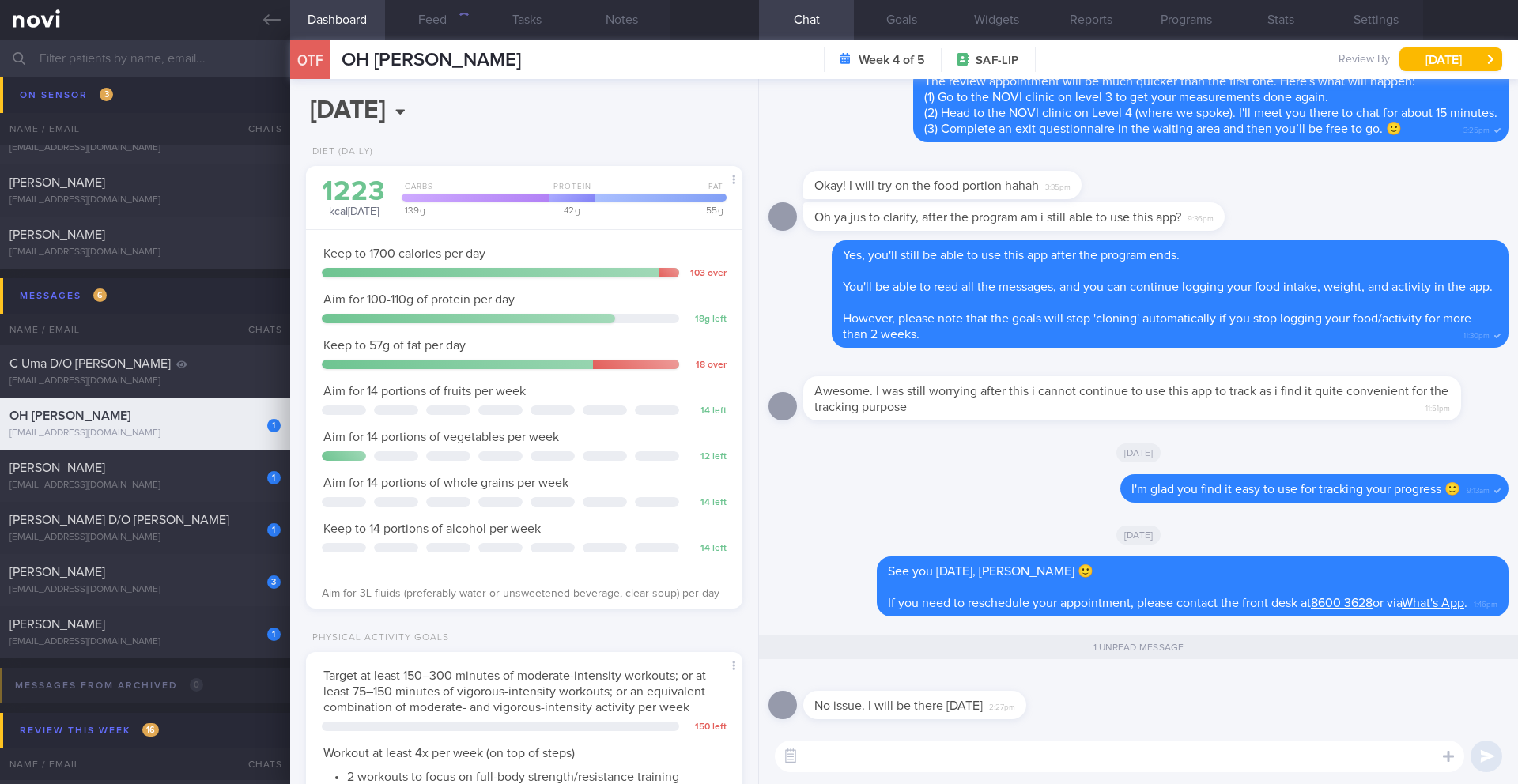
scroll to position [220, 397]
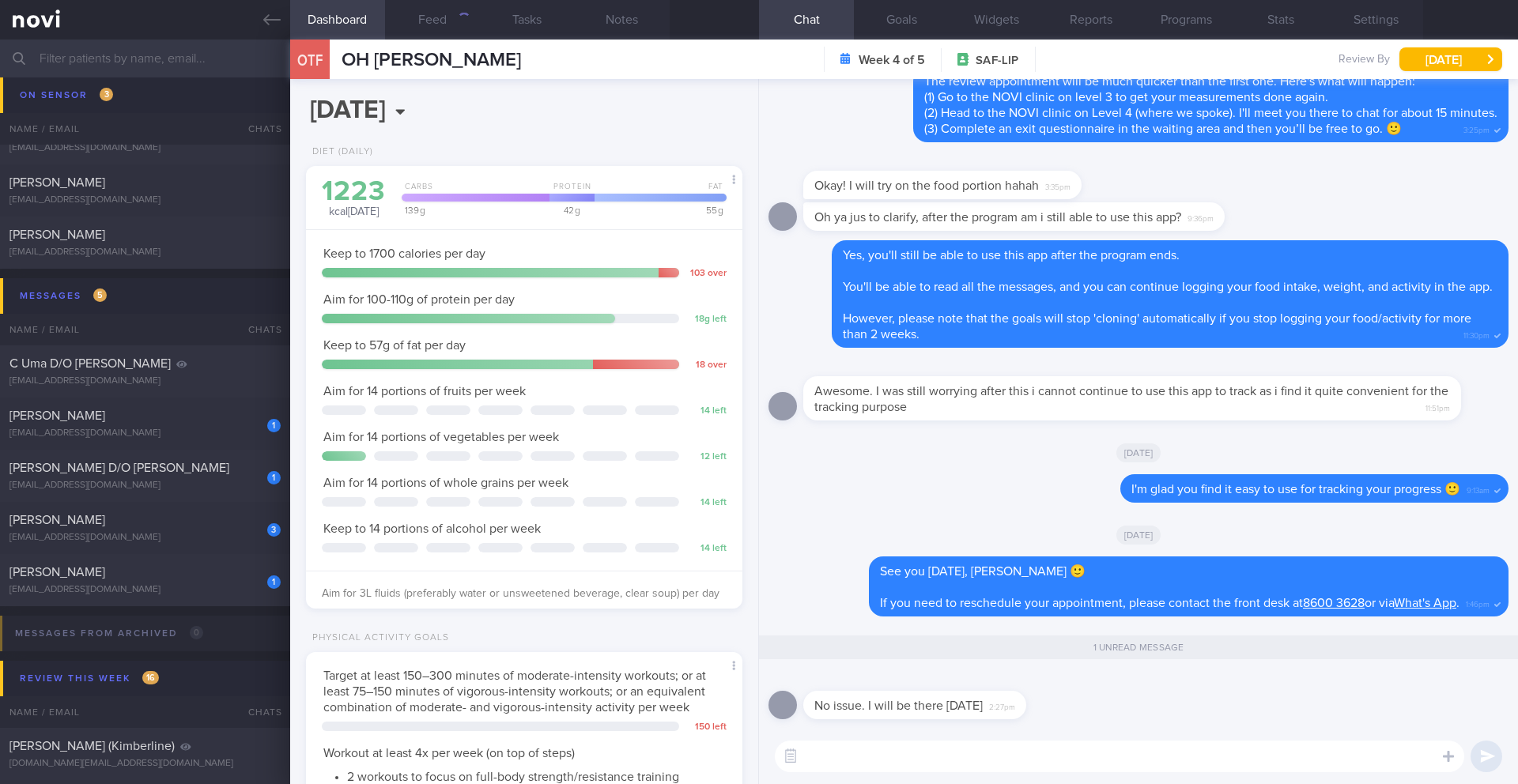
click at [906, 764] on textarea at bounding box center [1119, 756] width 689 height 32
type textarea "G"
type textarea "r"
type textarea "Great, see you then!"
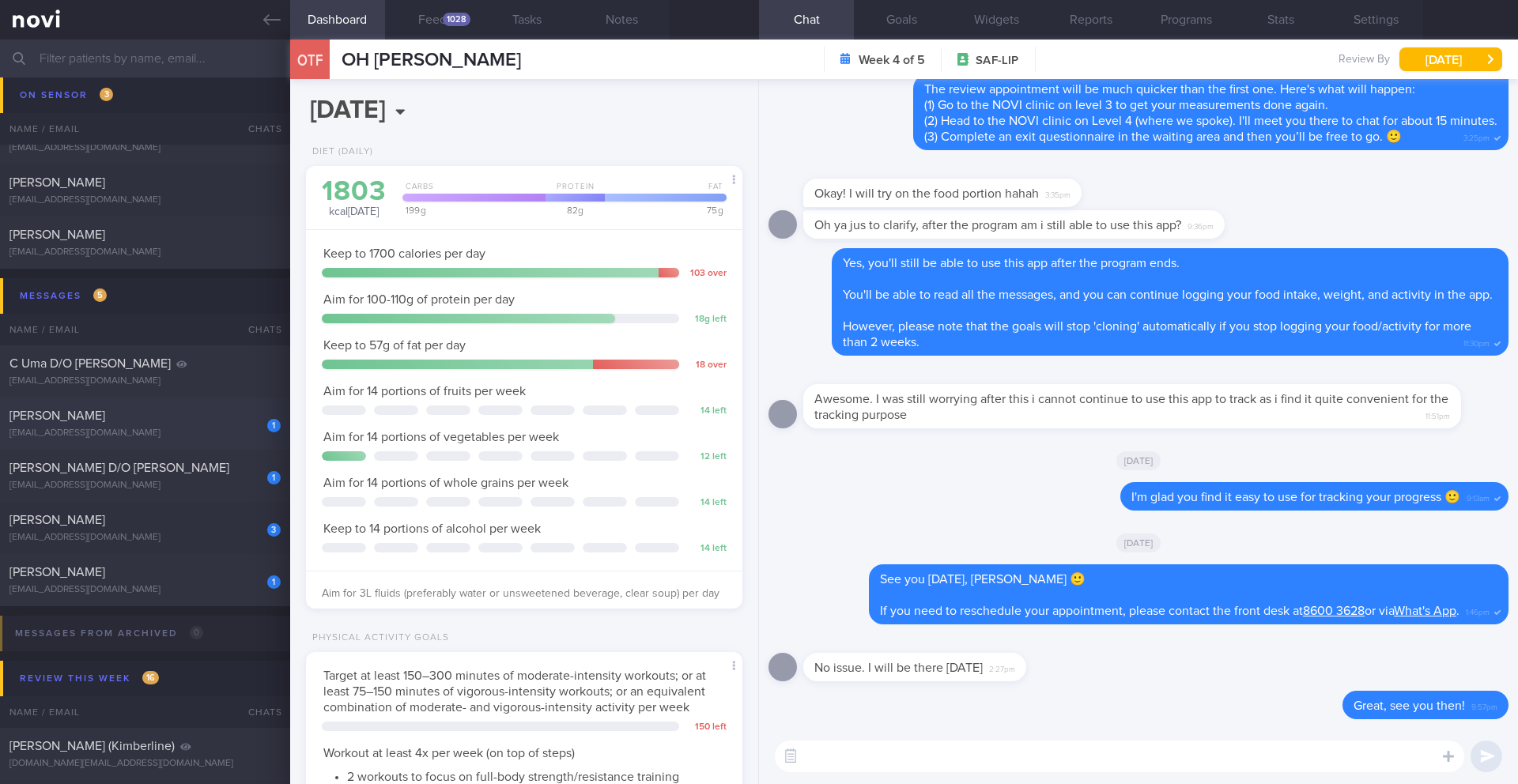
click at [233, 430] on div "[EMAIL_ADDRESS][DOMAIN_NAME]" at bounding box center [145, 433] width 271 height 12
type input "26/8 Check for logs"
type textarea "*Steps clocks may not be accurate as i dont always carry my mobile with me espe…"
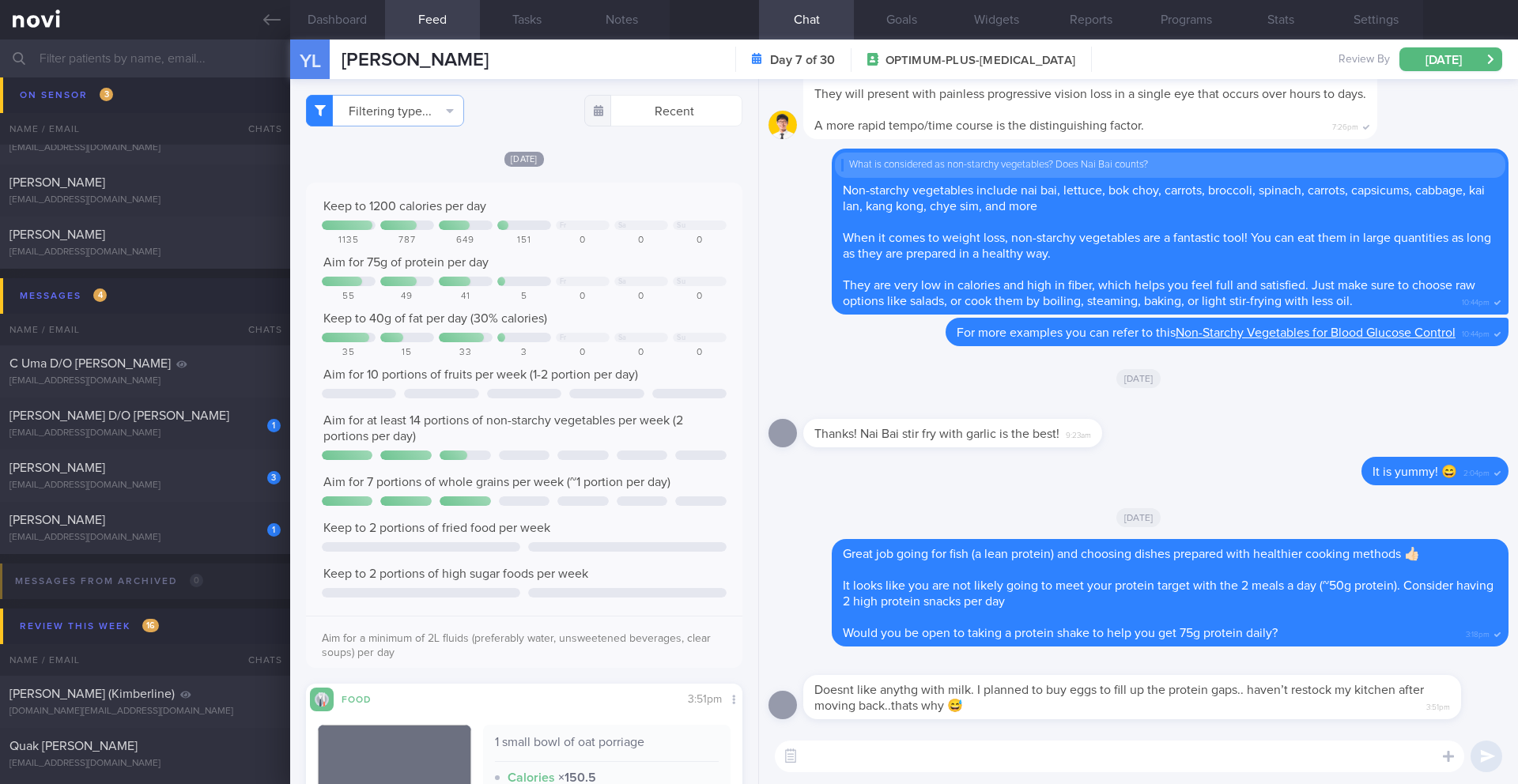
click at [866, 761] on textarea at bounding box center [1119, 756] width 689 height 32
click at [1447, 765] on div at bounding box center [1448, 755] width 29 height 30
click at [1385, 718] on button "button" at bounding box center [1387, 709] width 32 height 32
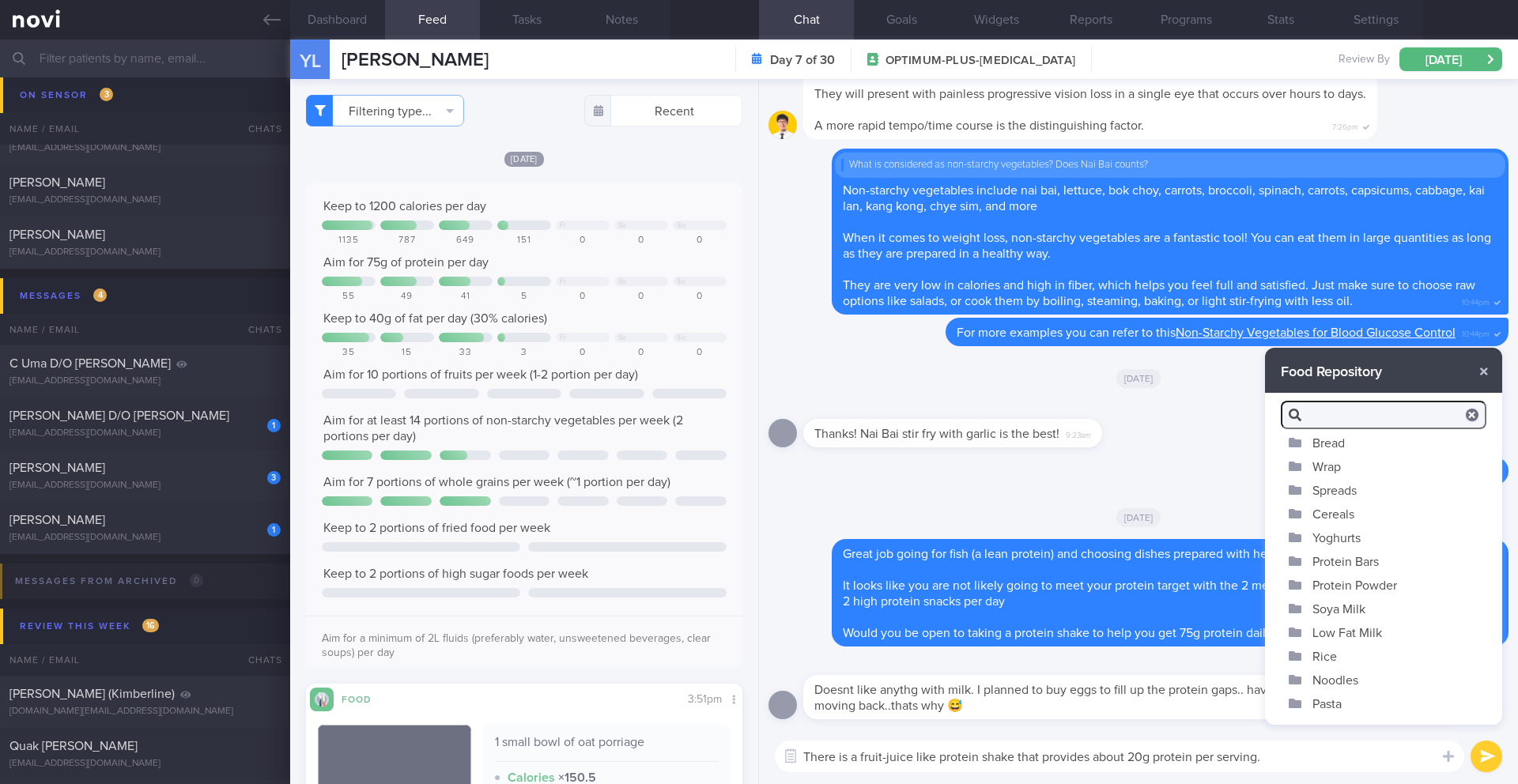
click at [1366, 579] on button "Protein Powder" at bounding box center [1383, 584] width 237 height 24
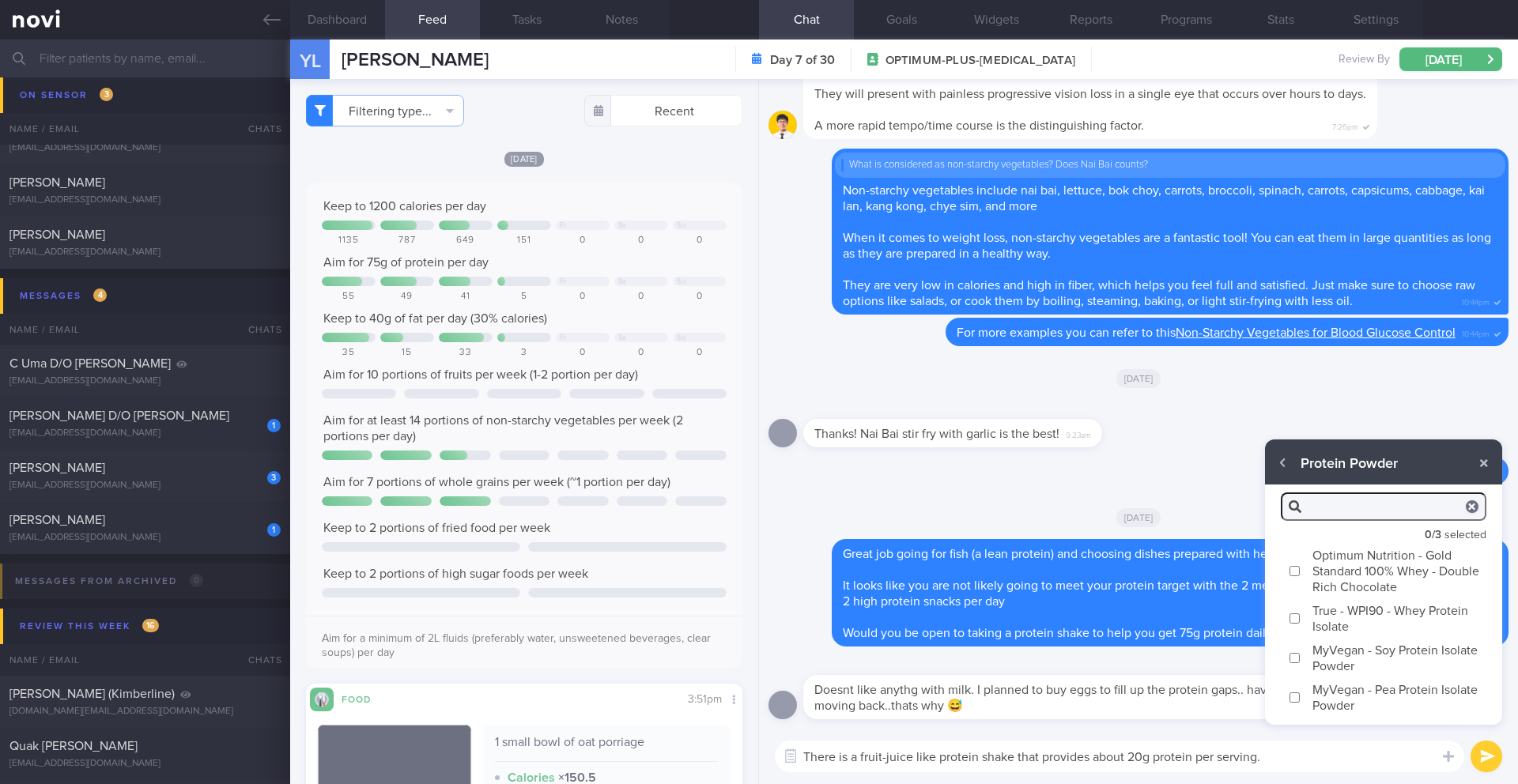
click at [1279, 382] on div "[DATE]" at bounding box center [1138, 377] width 740 height 45
click at [1306, 755] on textarea "There is a fruit-juice like protein shake that provides about 20g protein per s…" at bounding box center [1119, 756] width 689 height 32
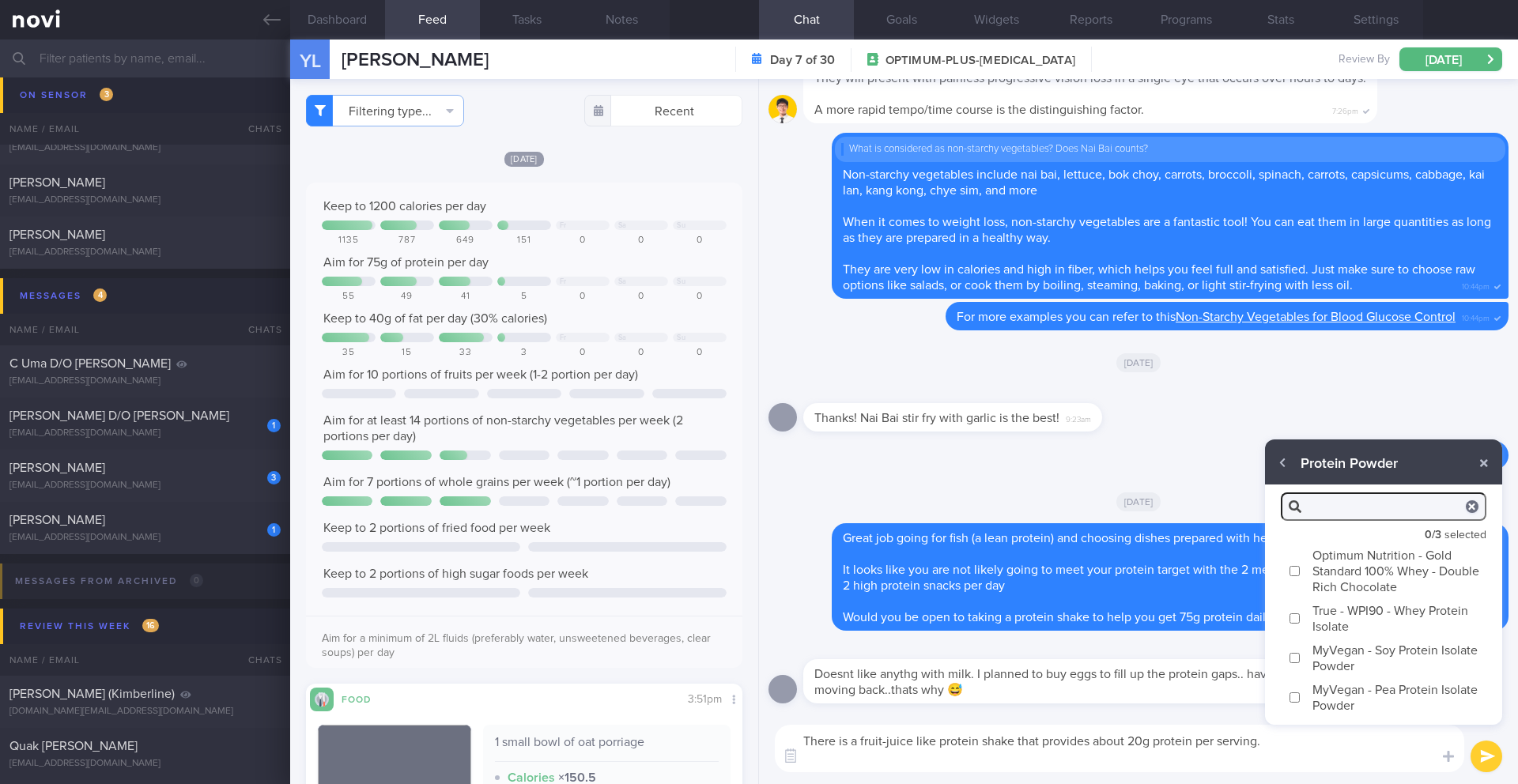
paste textarea "[URL][DOMAIN_NAME]"
click at [856, 760] on textarea "There is a fruit-juice like protein shake that provides about 20g protein per s…" at bounding box center [1119, 748] width 689 height 47
click at [947, 758] on textarea "There is a fruit-juice like protein shake that provides about 20g protein per s…" at bounding box center [1119, 748] width 689 height 47
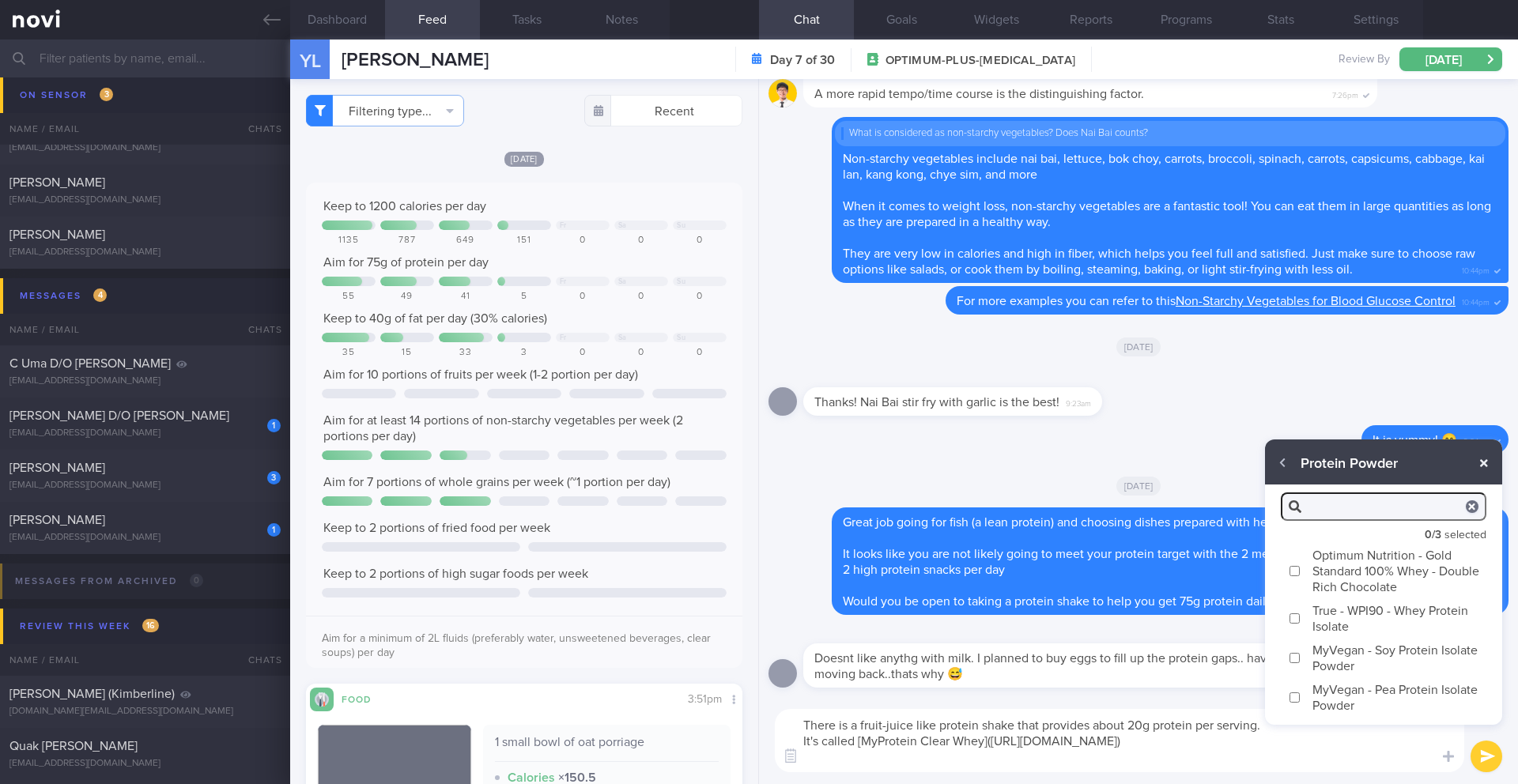
click at [1484, 466] on button "button" at bounding box center [1483, 463] width 29 height 29
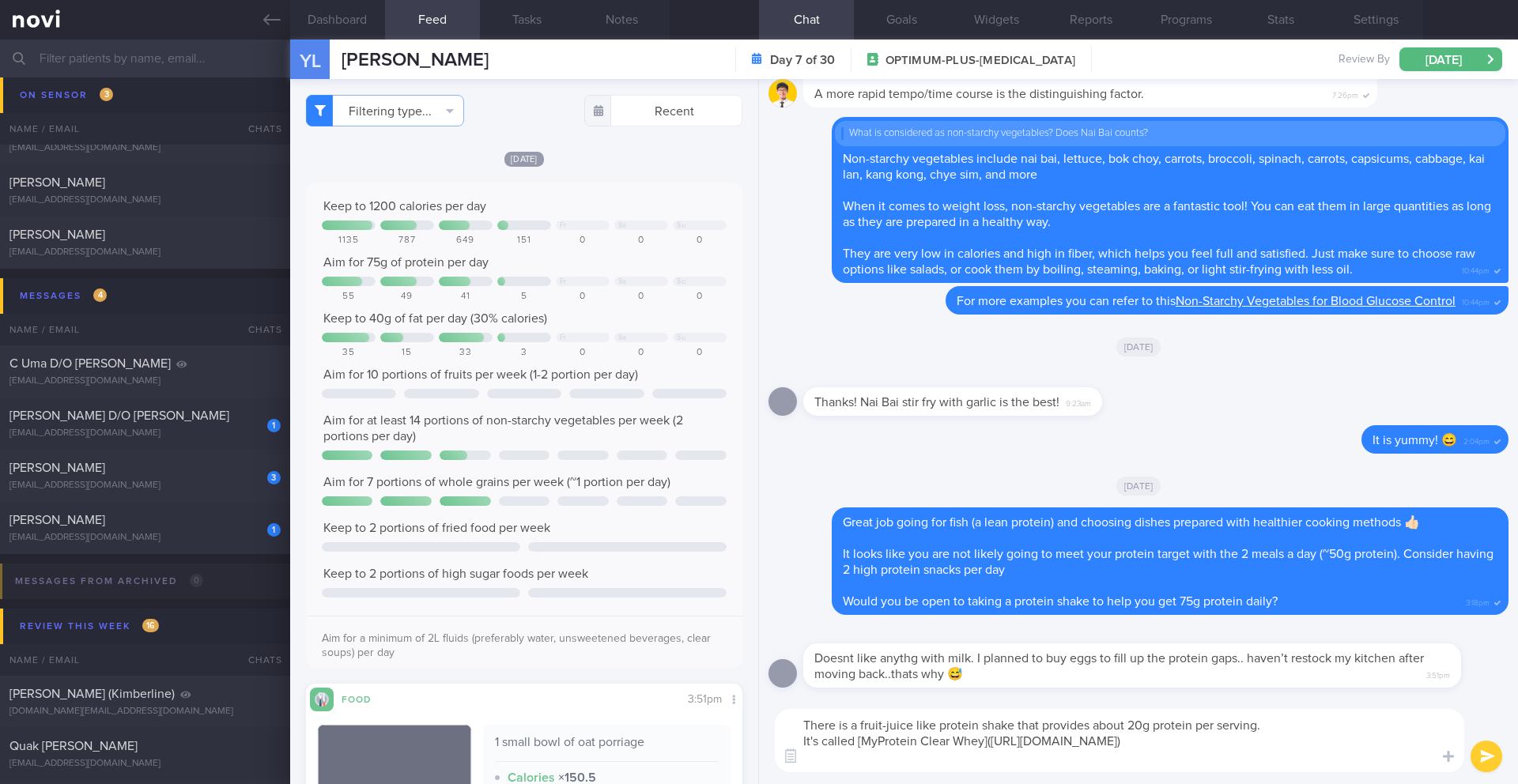
click at [792, 728] on textarea "There is a fruit-juice like protein shake that provides about 20g protein per s…" at bounding box center [1119, 740] width 689 height 63
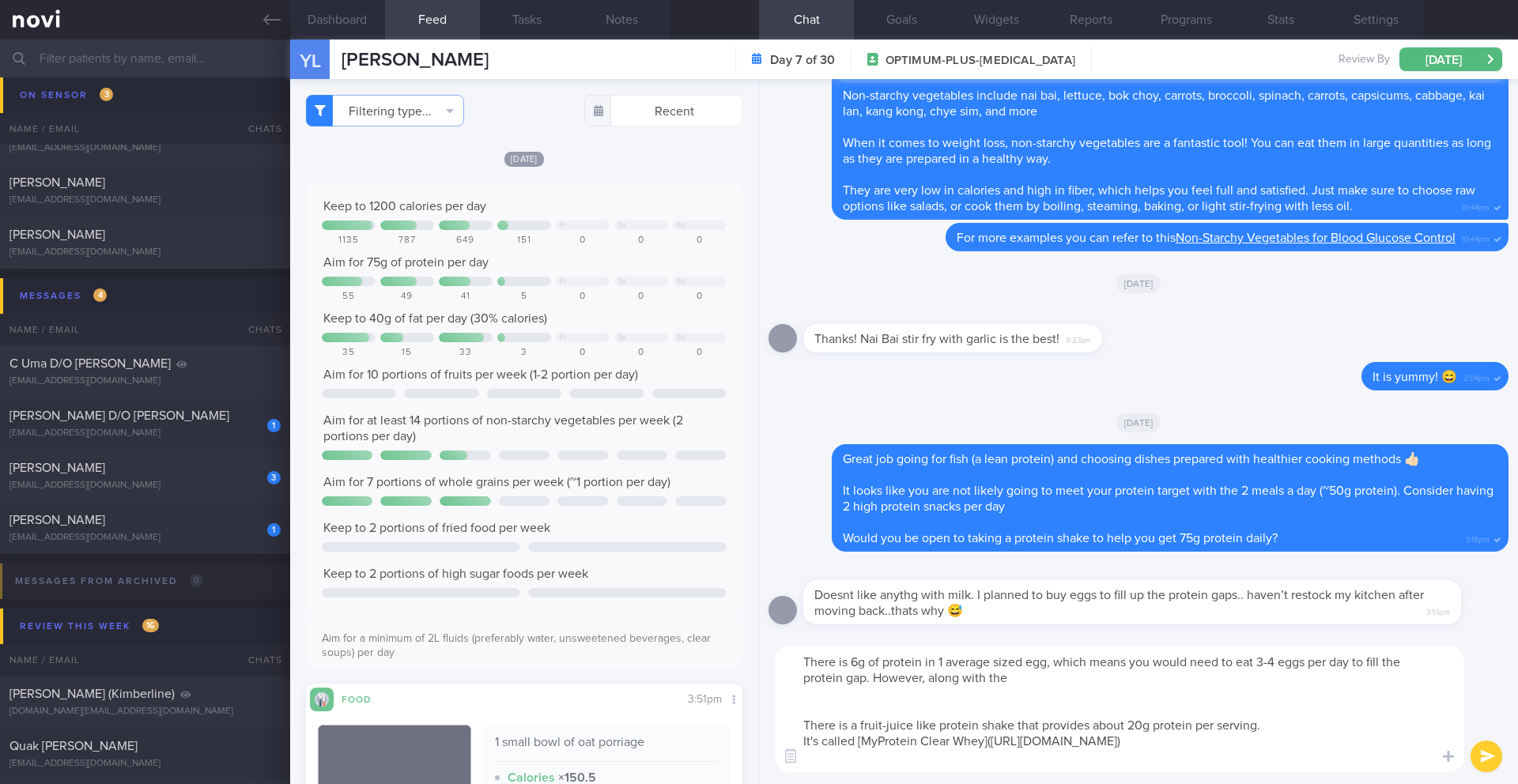
click at [1284, 663] on textarea "There is 6g of protein in 1 average sized egg, which means you would need to ea…" at bounding box center [1119, 709] width 689 height 126
click at [1311, 665] on textarea "There is 6g of protein in 1 average sized egg, which means you would need to ea…" at bounding box center [1119, 709] width 689 height 126
click at [1356, 663] on textarea "There is 6g of protein in 1 average sized egg, which means you would need to ea…" at bounding box center [1119, 709] width 689 height 126
click at [1238, 683] on textarea "There is 6g of protein in 1 average sized egg, which means you would need to ea…" at bounding box center [1119, 709] width 689 height 126
drag, startPoint x: 844, startPoint y: 676, endPoint x: 781, endPoint y: 670, distance: 63.3
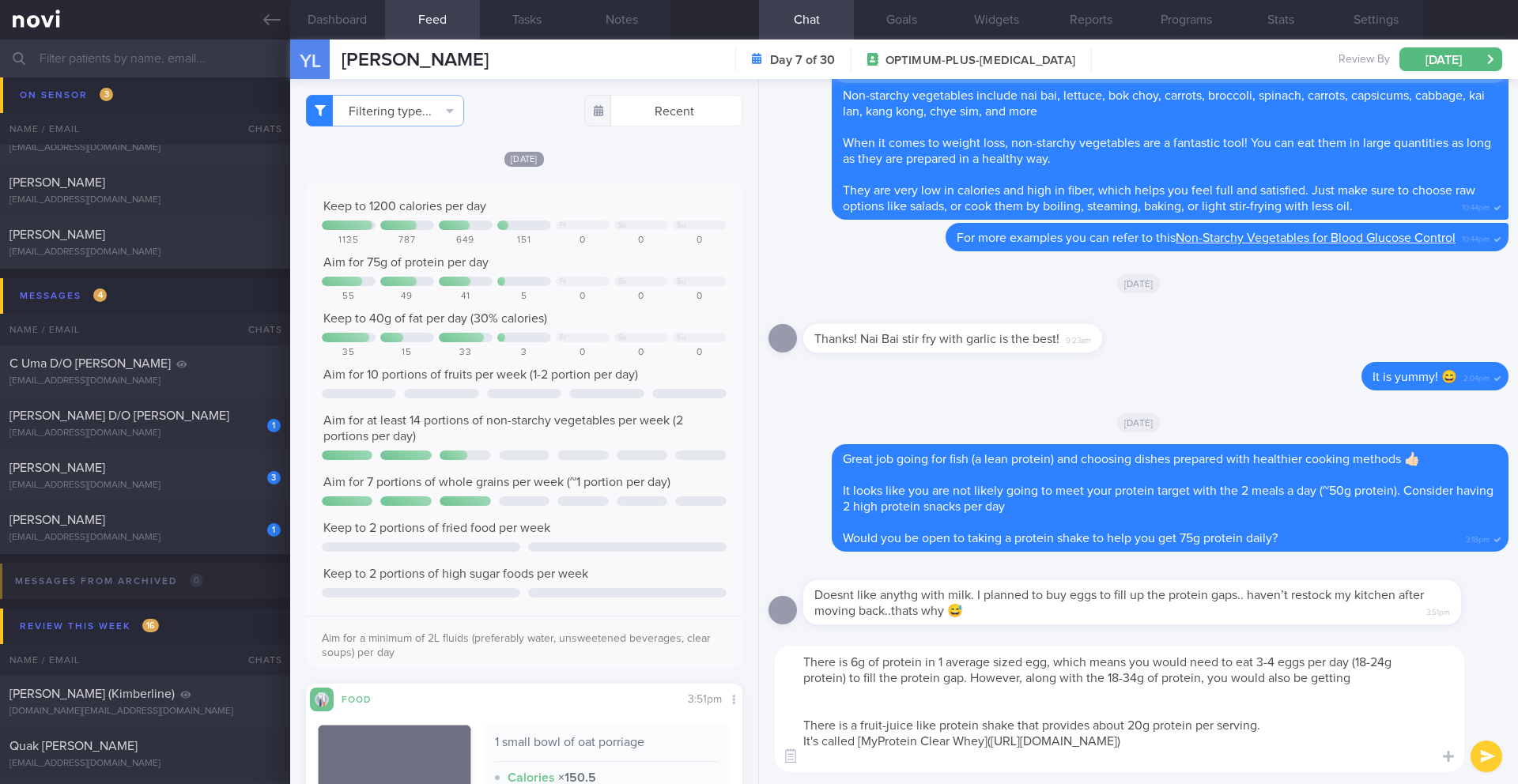
click at [781, 670] on textarea "There is 6g of protein in 1 average sized egg, which means you would need to ea…" at bounding box center [1119, 709] width 689 height 126
type textarea "There is 6g of protein in 1 average sized egg, which means you would need to ea…"
